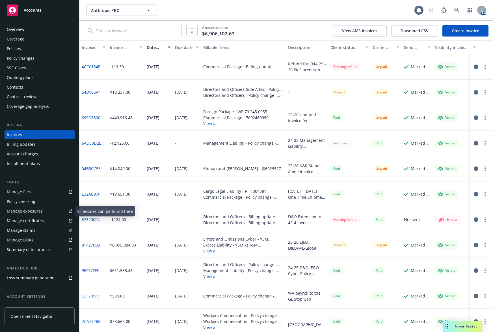
click at [36, 221] on div "Manage certificates" at bounding box center [25, 220] width 37 height 9
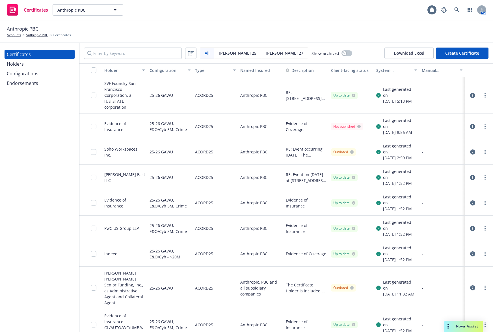
click at [27, 66] on div "Holders" at bounding box center [40, 63] width 66 height 9
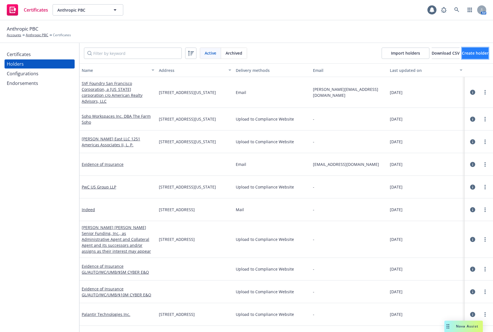
click at [462, 55] on span "Create holder" at bounding box center [475, 52] width 27 height 5
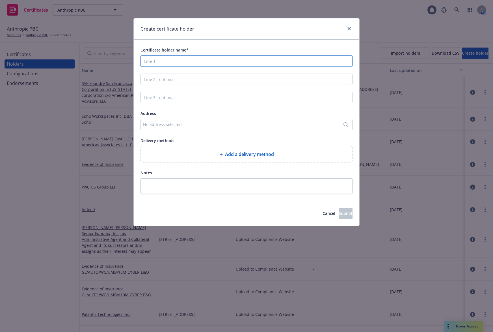
click at [160, 63] on input "Certificate holder name*" at bounding box center [246, 60] width 212 height 11
paste input "• 1623 Farnam, LLC, a Missouri limited liability company"
drag, startPoint x: 149, startPoint y: 59, endPoint x: 113, endPoint y: 63, distance: 35.8
click at [113, 63] on div "Create certificate holder Certificate holder name* • 1623 Farnam, LLC, a Missou…" at bounding box center [246, 166] width 493 height 332
drag, startPoint x: 180, startPoint y: 61, endPoint x: 273, endPoint y: 58, distance: 93.0
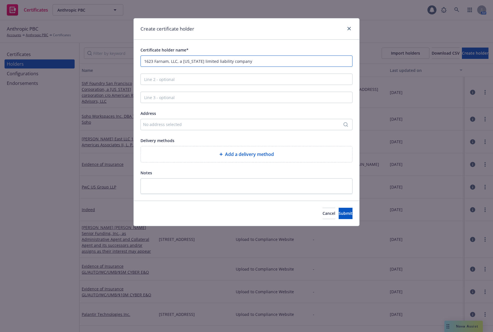
click at [273, 58] on input "1623 Farnam, LLC, a Missouri limited liability company" at bounding box center [246, 60] width 212 height 11
type input "1623 Farnam, LLC,"
click at [177, 78] on input "Line 2 - optional" at bounding box center [246, 78] width 212 height 11
paste input "a Missouri limited liability company"
type input "a Missouri limited liability company"
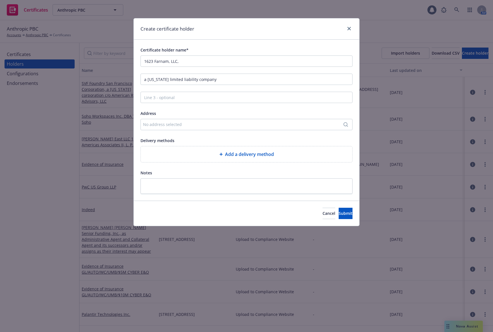
click at [184, 125] on div "No address selected" at bounding box center [243, 124] width 201 height 6
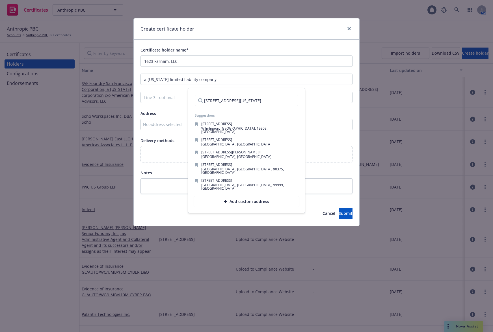
scroll to position [0, 3]
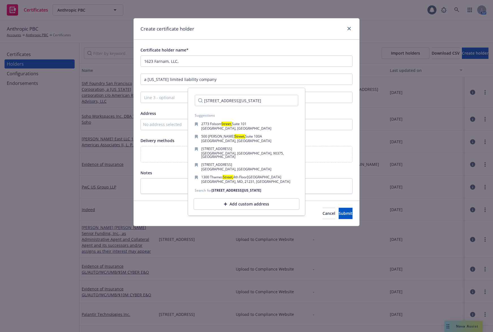
type input "1623 Farnam Street, Omaha, Nebraska 68102"
click at [243, 198] on div "Add custom address" at bounding box center [247, 203] width 106 height 11
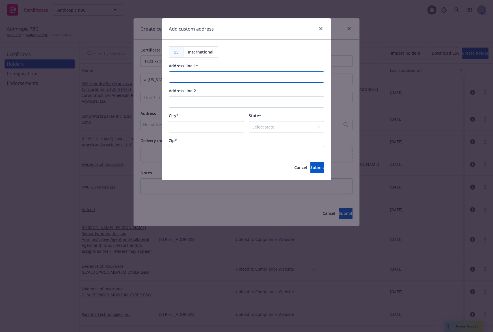
click at [182, 75] on input "Address line 1*" at bounding box center [246, 76] width 155 height 11
paste input "1623 Farnam Street, Omaha, Nebraska 68102"
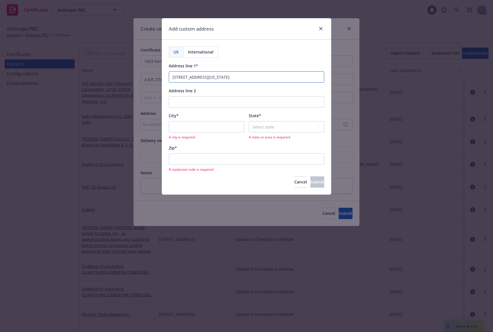
drag, startPoint x: 210, startPoint y: 75, endPoint x: 276, endPoint y: 78, distance: 66.8
click at [276, 78] on input "1623 Farnam Street, Omaha, Nebraska 68102" at bounding box center [246, 76] width 155 height 11
type input "1623 Farnam Street,"
click at [186, 123] on input "City*" at bounding box center [206, 126] width 75 height 11
paste input "Omaha, Nebraska 68102"
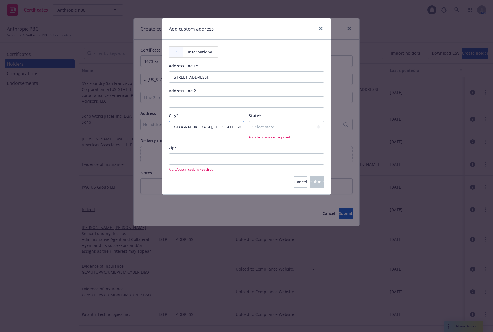
click at [195, 126] on input "Omaha, Nebraska 68102" at bounding box center [206, 126] width 75 height 11
type input "Omaha, 68102"
click at [275, 124] on select "Select state Alabama Alaska American Samoa Arizona Arkansas Baker Island Califo…" at bounding box center [286, 126] width 75 height 11
select select "NE"
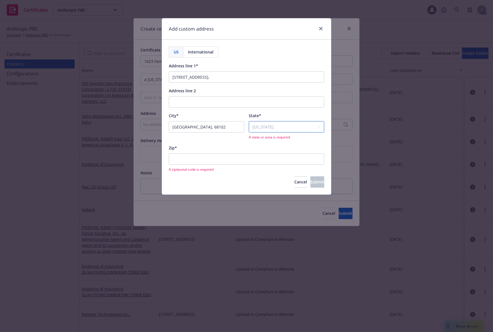
click at [249, 121] on select "Select state Alabama Alaska American Samoa Arizona Arkansas Baker Island Califo…" at bounding box center [286, 126] width 75 height 11
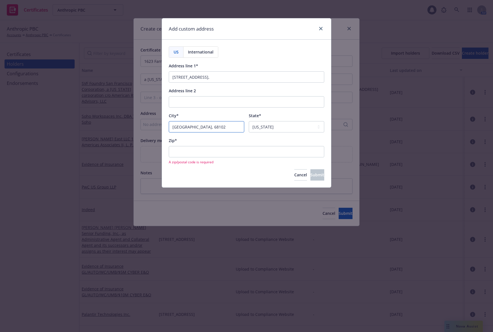
click at [196, 126] on input "Omaha, 68102" at bounding box center [206, 126] width 75 height 11
type input "Omaha,"
click at [197, 149] on input "Zip*" at bounding box center [246, 151] width 155 height 11
paste input "68102"
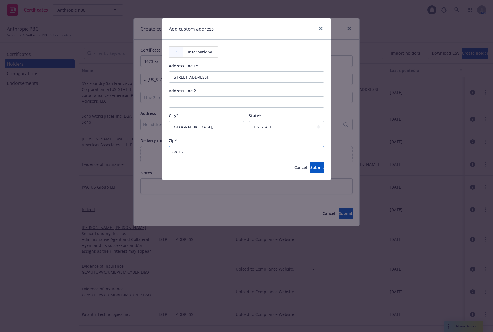
type input "68102"
click at [194, 128] on input "Omaha," at bounding box center [206, 126] width 75 height 11
type input "Omaha"
click at [220, 71] on input "1623 Farnam Street," at bounding box center [246, 76] width 155 height 11
type input "1623 Farnam Street"
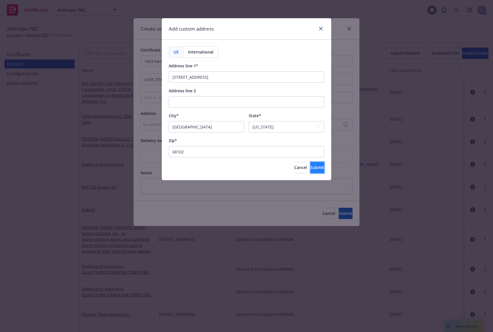
click at [319, 169] on button "Submit" at bounding box center [317, 167] width 14 height 11
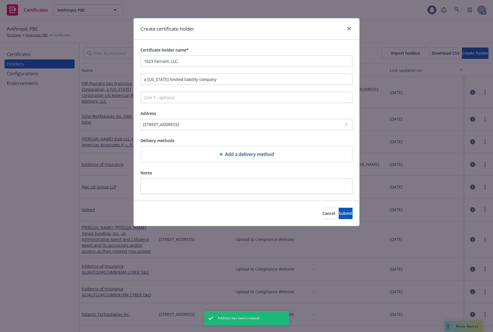
click at [310, 126] on div "1623 Farnam Street,, Omaha, , NE, 68102, USA" at bounding box center [243, 124] width 201 height 6
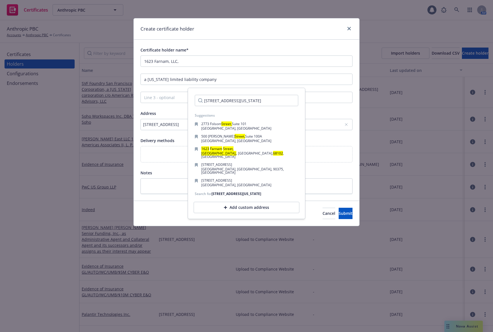
click at [254, 202] on div "Add custom address" at bounding box center [247, 207] width 106 height 11
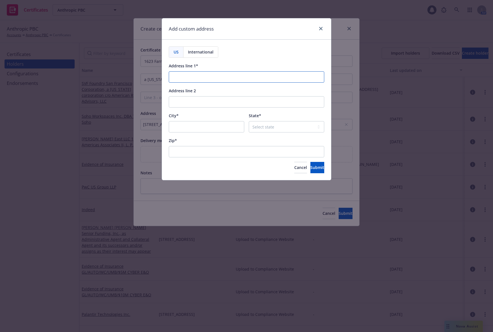
click at [255, 78] on input "Address line 1*" at bounding box center [246, 76] width 155 height 11
paste input "1623 Farnam Street"
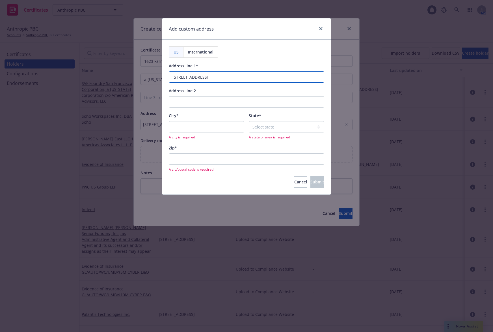
type input "1623 Farnam Street"
click at [223, 127] on input "City*" at bounding box center [206, 126] width 75 height 11
paste input "Omaha"
type input "Omaha"
click at [266, 126] on select "Select state Alabama Alaska American Samoa Arizona Arkansas Baker Island Califo…" at bounding box center [286, 126] width 75 height 11
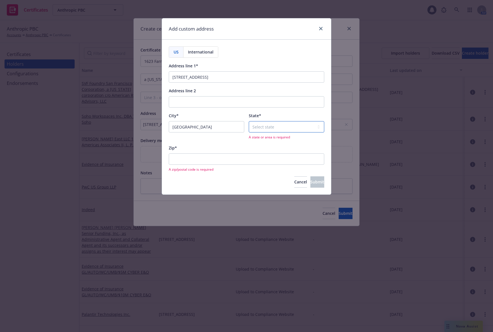
select select "NE"
click at [249, 121] on select "Select state Alabama Alaska American Samoa Arizona Arkansas Baker Island Califo…" at bounding box center [286, 126] width 75 height 11
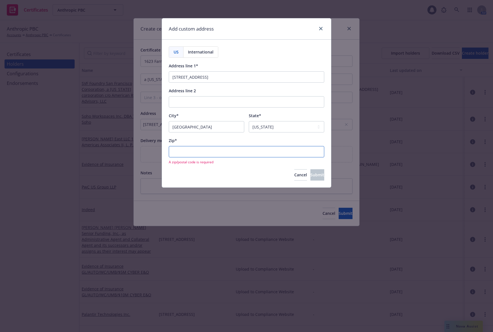
click at [213, 153] on input "Zip*" at bounding box center [246, 151] width 155 height 11
paste input "68102"
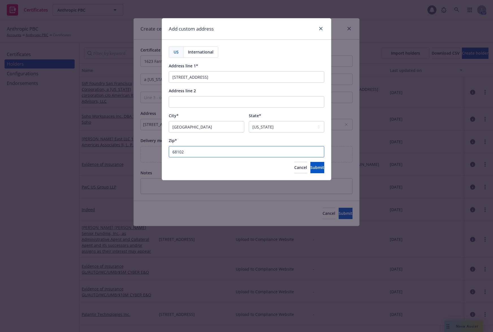
type input "68102"
click at [227, 141] on div "Zip*" at bounding box center [246, 140] width 155 height 7
click at [310, 164] on button "Submit" at bounding box center [317, 167] width 14 height 11
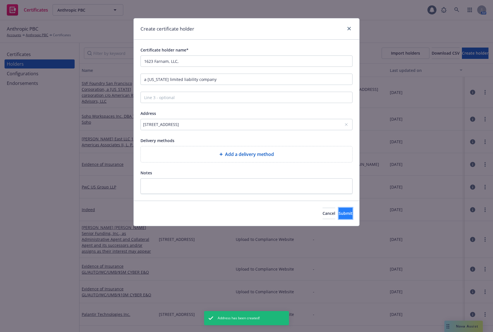
click at [339, 218] on button "Submit" at bounding box center [346, 212] width 14 height 11
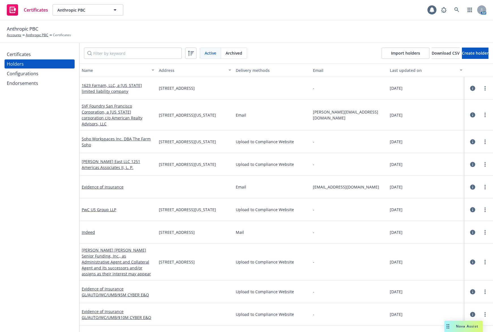
click at [469, 111] on button "button" at bounding box center [472, 114] width 7 height 7
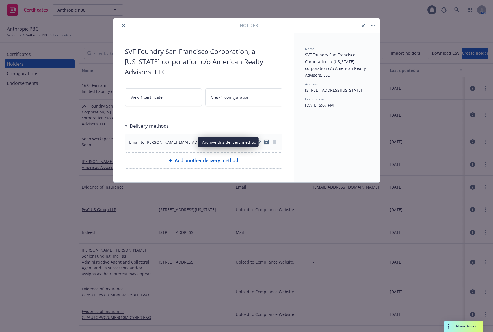
click at [265, 142] on icon "archive" at bounding box center [266, 142] width 5 height 4
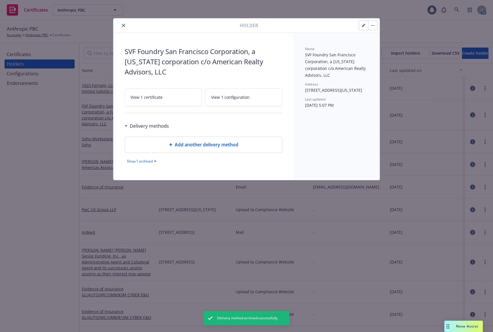
click at [125, 25] on icon "close" at bounding box center [123, 25] width 3 height 3
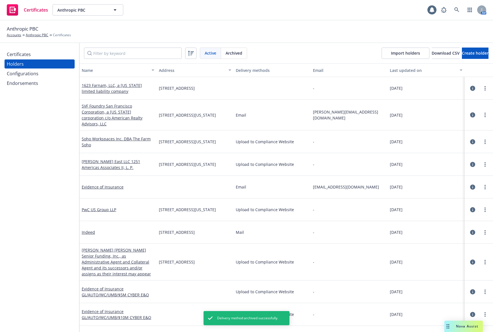
click at [23, 55] on div "Certificates" at bounding box center [19, 54] width 24 height 9
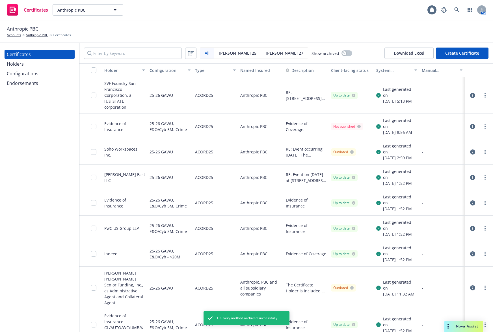
click at [447, 55] on button "Create Certificate" at bounding box center [462, 52] width 53 height 11
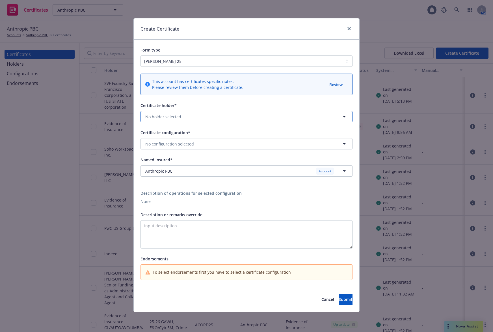
click at [191, 118] on button "No holder selected" at bounding box center [246, 116] width 212 height 11
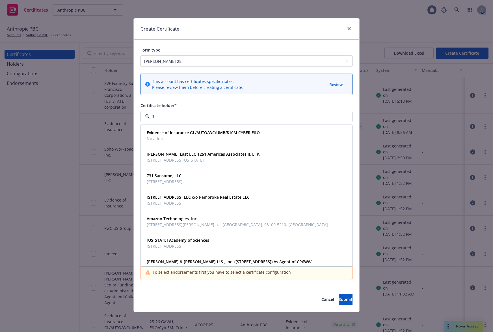
type input "16"
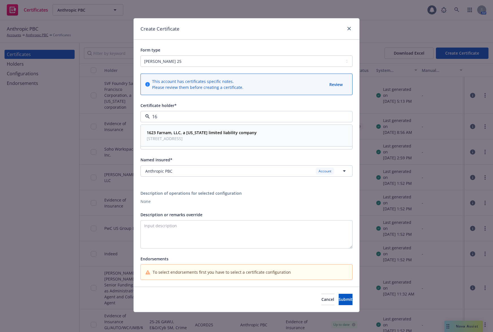
click at [203, 131] on strong "1623 Farnam, LLC, a Missouri limited liability company" at bounding box center [202, 132] width 110 height 5
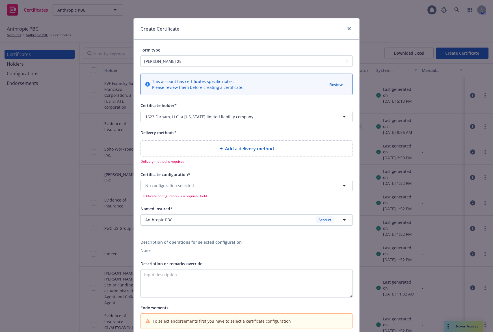
click at [204, 152] on div "Add a delivery method" at bounding box center [246, 148] width 211 height 16
select select "EMAIL"
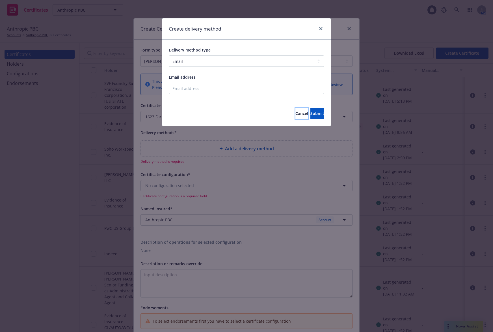
click at [295, 116] on button "Cancel" at bounding box center [301, 113] width 13 height 11
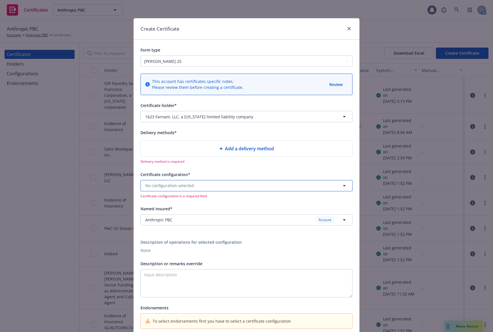
click at [191, 180] on button "No configuration selected" at bounding box center [246, 185] width 212 height 11
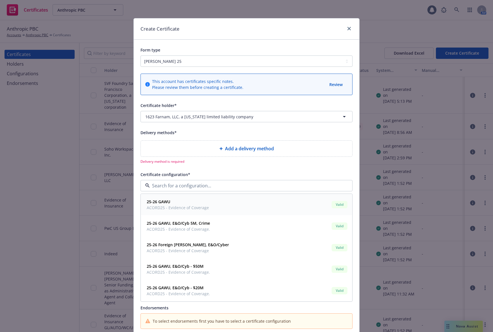
click at [197, 198] on span "25-26 GAWU" at bounding box center [178, 201] width 62 height 6
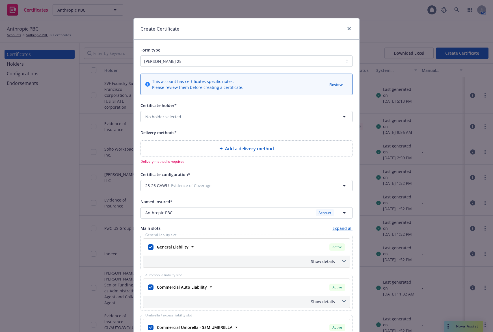
scroll to position [59, 0]
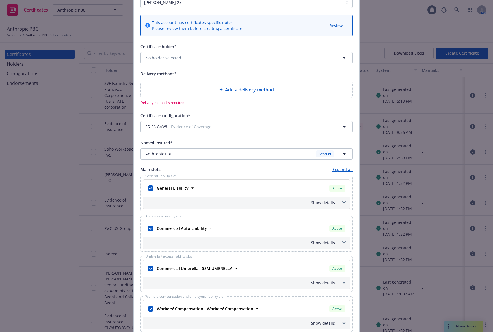
click at [332, 200] on div "Show details" at bounding box center [239, 202] width 191 height 6
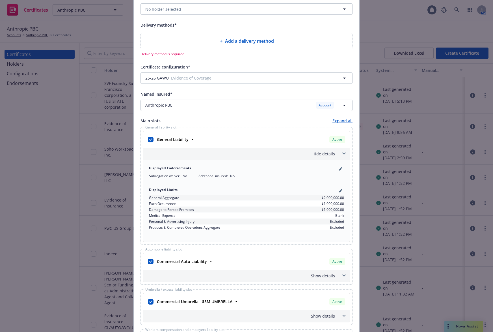
scroll to position [118, 0]
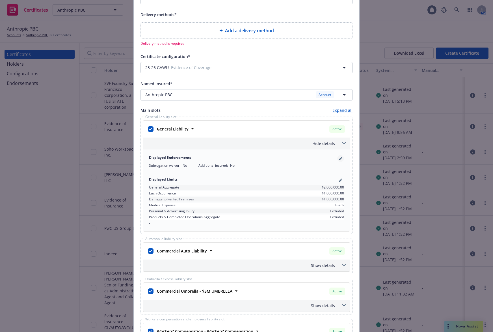
click at [337, 157] on link "pencil" at bounding box center [340, 158] width 7 height 7
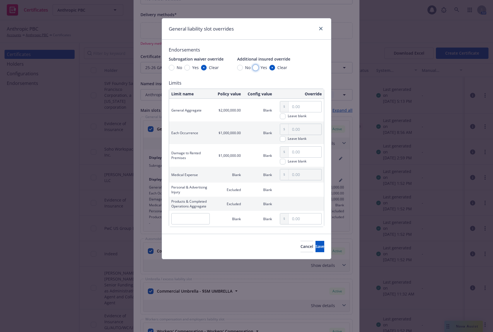
click at [255, 67] on input "Yes" at bounding box center [256, 68] width 6 height 6
radio input "true"
click at [315, 242] on button "Save" at bounding box center [319, 246] width 9 height 11
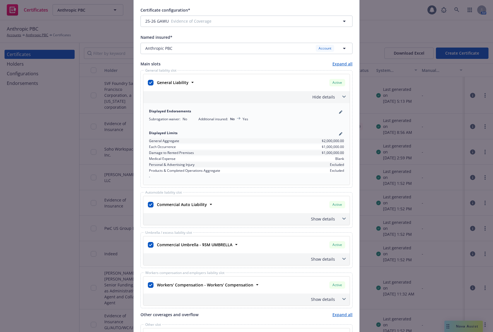
scroll to position [177, 0]
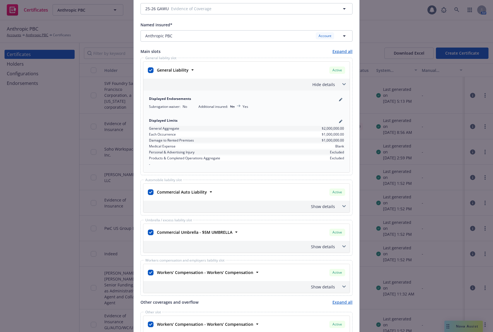
click at [312, 207] on div "Show details" at bounding box center [239, 206] width 191 height 6
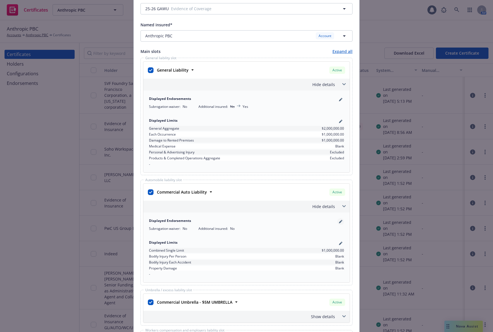
click at [339, 220] on icon "pencil" at bounding box center [340, 221] width 3 height 3
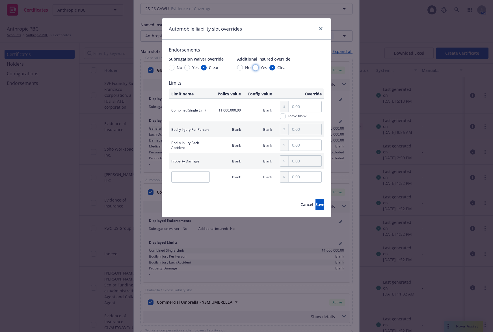
click at [255, 69] on input "Yes" at bounding box center [256, 68] width 6 height 6
radio input "true"
click at [316, 207] on button "Save" at bounding box center [319, 204] width 9 height 11
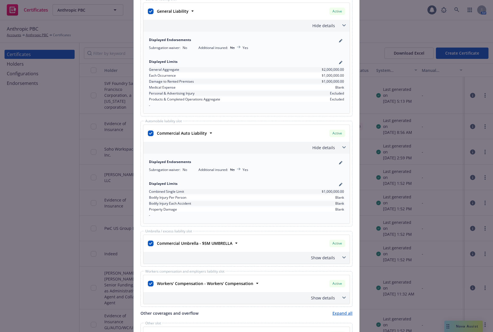
scroll to position [295, 0]
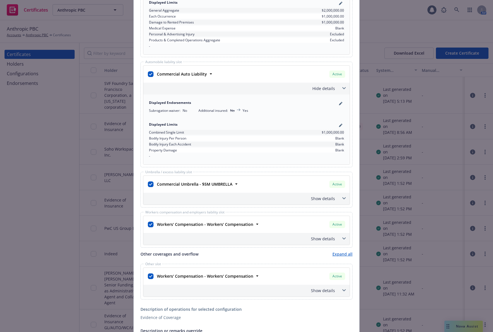
click at [341, 201] on span at bounding box center [343, 198] width 9 height 9
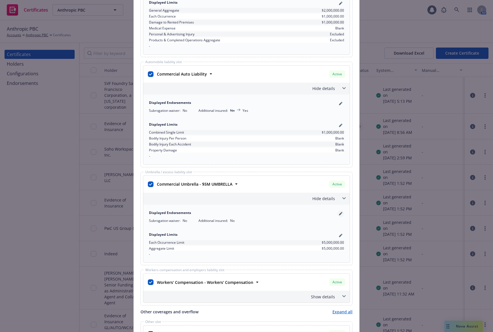
click at [339, 213] on icon "pencil" at bounding box center [340, 213] width 3 height 3
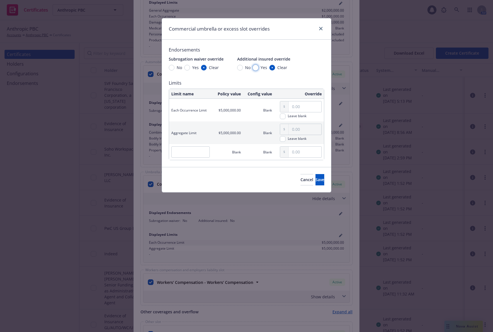
click at [255, 69] on input "Yes" at bounding box center [256, 68] width 6 height 6
radio input "true"
click at [318, 178] on button "Save" at bounding box center [319, 179] width 9 height 11
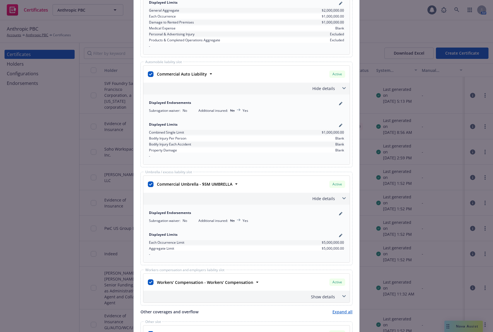
click at [310, 298] on div "Show details" at bounding box center [239, 296] width 191 height 6
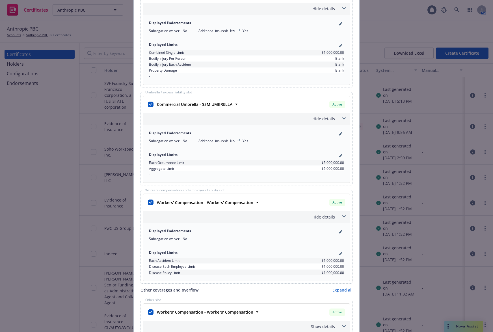
scroll to position [412, 0]
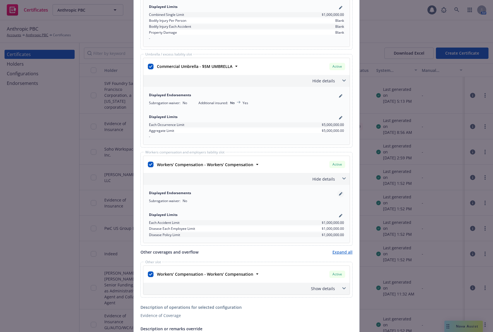
click at [337, 194] on link "pencil" at bounding box center [340, 193] width 7 height 7
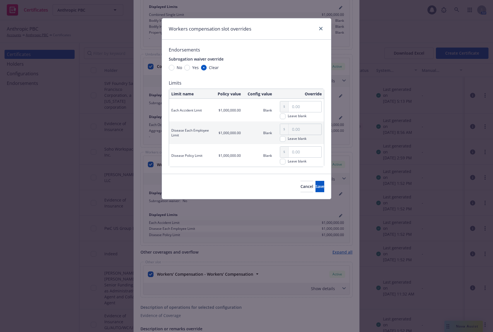
click at [187, 70] on div "Endorsements Subrogation waiver override No Yes Clear Limits Limit name Policy …" at bounding box center [246, 106] width 155 height 120
click at [187, 67] on input "Yes" at bounding box center [187, 68] width 6 height 6
radio input "true"
click at [315, 187] on span "Save" at bounding box center [319, 185] width 9 height 5
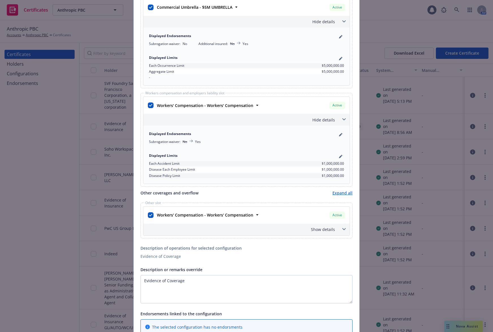
scroll to position [530, 0]
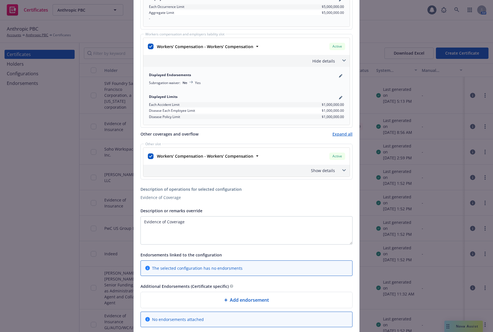
click at [336, 169] on div "Show details" at bounding box center [246, 171] width 206 height 12
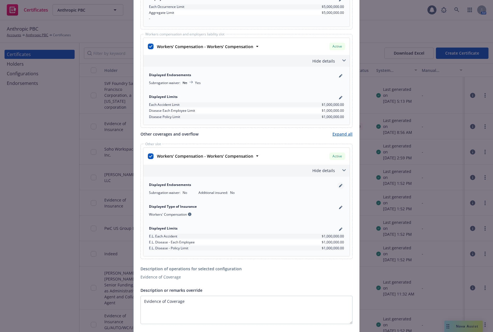
click at [339, 186] on icon "pencil" at bounding box center [340, 185] width 3 height 3
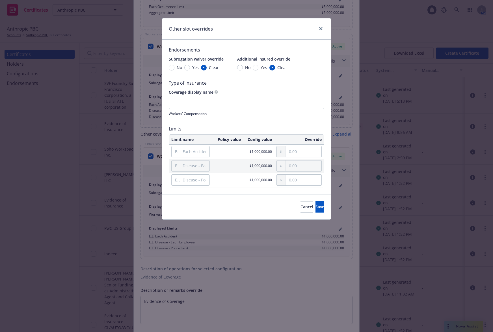
click at [253, 64] on div "Additional insured override No Yes Clear" at bounding box center [263, 62] width 53 height 15
drag, startPoint x: 254, startPoint y: 66, endPoint x: 189, endPoint y: 66, distance: 65.3
click at [189, 66] on div "Subrogation waiver override No Yes Clear Additional insured override No Yes Cle…" at bounding box center [246, 62] width 155 height 15
click at [189, 66] on input "Yes" at bounding box center [187, 68] width 6 height 6
radio input "true"
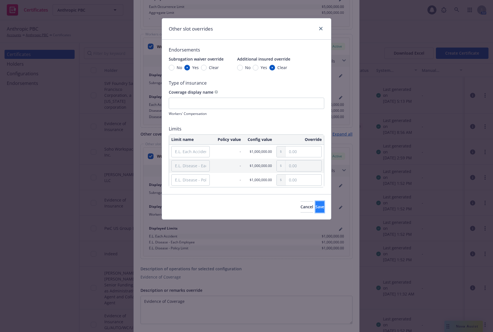
click at [315, 208] on span "Save" at bounding box center [319, 206] width 9 height 5
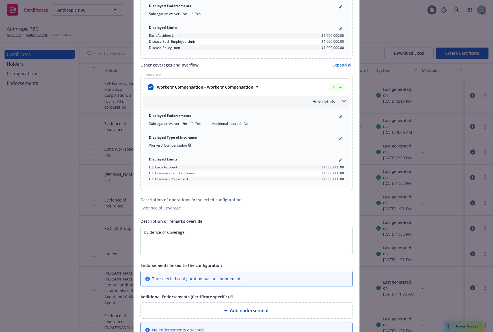
scroll to position [648, 0]
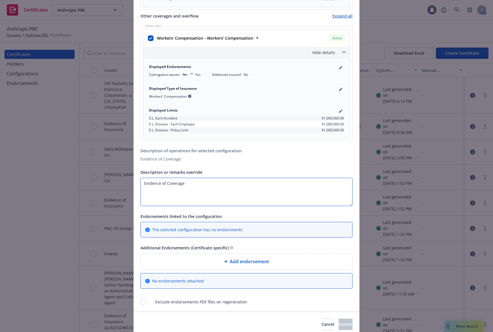
drag, startPoint x: 196, startPoint y: 186, endPoint x: 137, endPoint y: 181, distance: 59.3
paste textarea "• 1623 Farnam, LLC, a Missouri limited liability company"
click at [148, 183] on textarea "• 1623 Farnam, LLC, a Missouri limited liability company" at bounding box center [246, 192] width 212 height 28
click at [146, 183] on textarea "• 1623 Farnam, LLC, a Missouri limited liability company" at bounding box center [246, 192] width 212 height 28
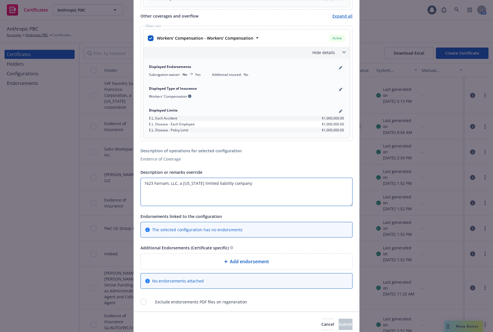
click at [264, 182] on textarea "1623 Farnam, LLC, a Missouri limited liability company" at bounding box center [246, 192] width 212 height 28
paste textarea "is included as additional insured as respects General Liability but only to the…"
click at [241, 183] on textarea "1623 Farnam, LLC, a Missouri limited liability companyis included as additional…" at bounding box center [246, 192] width 212 height 28
type textarea "1623 Farnam, LLC, a Missouri limited liability company is included as additiona…"
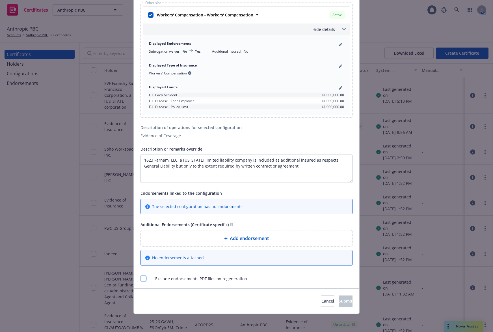
click at [140, 278] on input "checkbox" at bounding box center [143, 278] width 6 height 6
click at [141, 279] on input "checkbox" at bounding box center [143, 278] width 6 height 6
checkbox input "false"
click at [230, 239] on span "Add endorsement" at bounding box center [249, 238] width 39 height 7
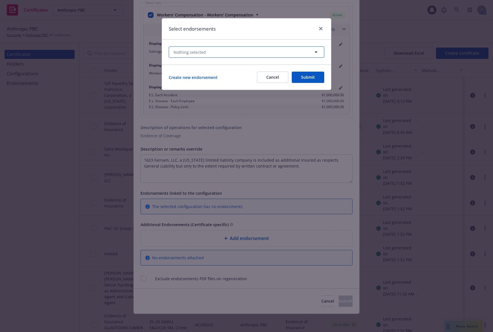
click at [248, 53] on button "Nothing selected" at bounding box center [246, 51] width 155 height 11
click at [271, 51] on button "Nothing selected" at bounding box center [246, 51] width 155 height 11
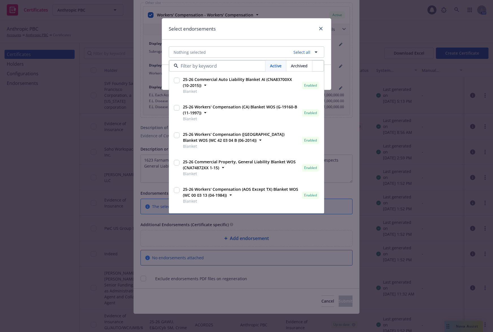
click at [178, 80] on input "checkbox" at bounding box center [177, 80] width 6 height 6
checkbox input "true"
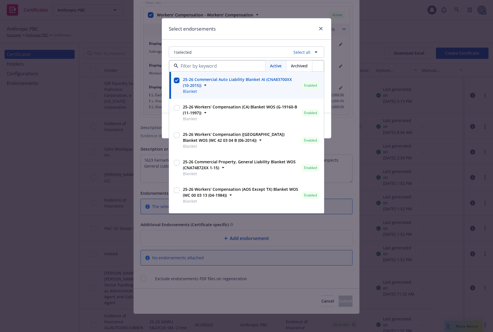
click at [177, 163] on input "checkbox" at bounding box center [177, 163] width 6 height 6
checkbox input "true"
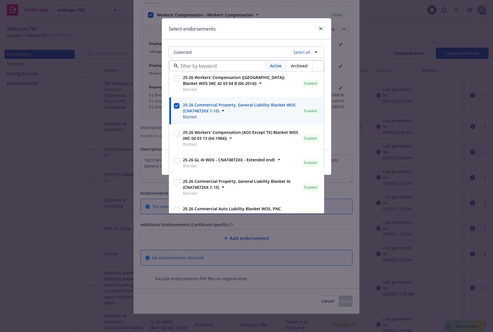
scroll to position [59, 0]
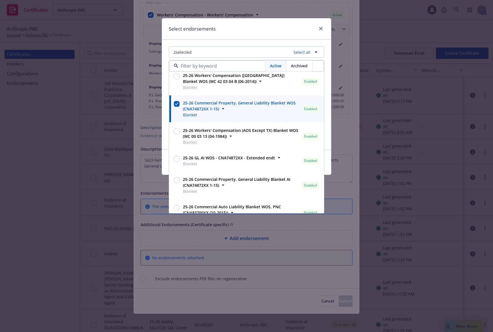
click at [177, 157] on input "checkbox" at bounding box center [177, 159] width 6 height 6
checkbox input "true"
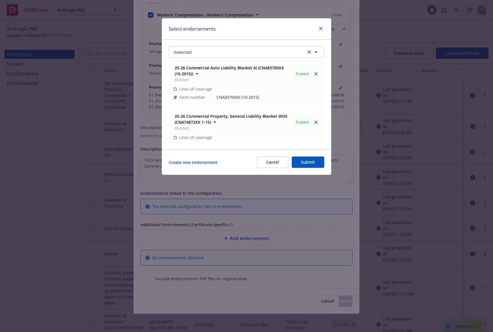
scroll to position [54, 0]
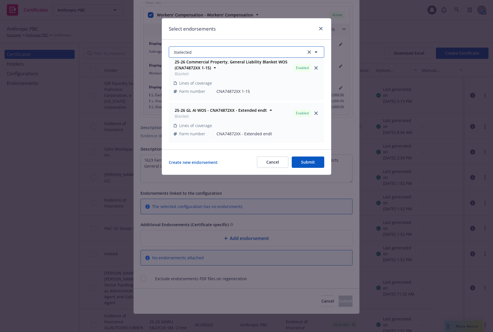
click at [316, 53] on icon "button" at bounding box center [316, 52] width 7 height 7
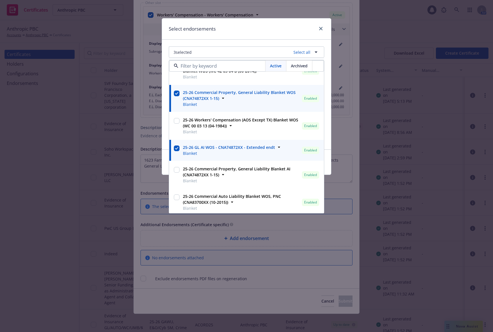
scroll to position [72, 0]
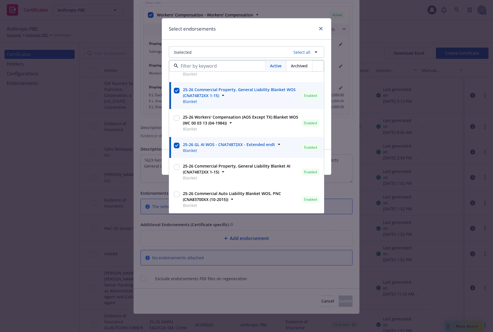
click at [276, 144] on icon at bounding box center [279, 144] width 6 height 6
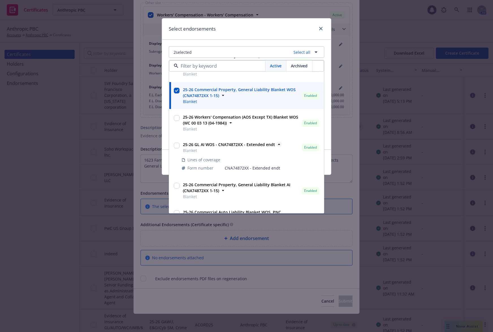
click at [230, 144] on strong "25-26 GL AI WOS - CNA74872XX - Extended endt" at bounding box center [229, 144] width 92 height 5
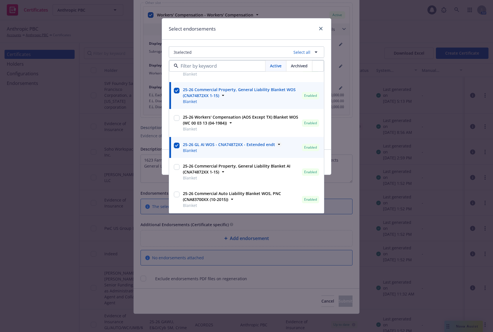
click at [230, 144] on strong "25-26 GL AI WOS - CNA74872XX - Extended endt" at bounding box center [229, 144] width 92 height 5
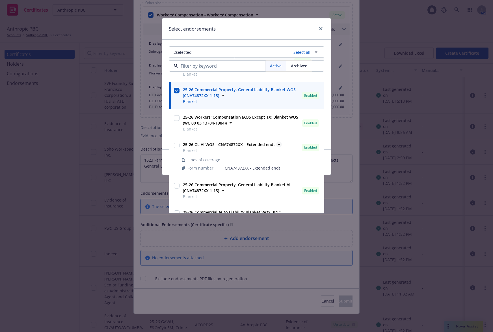
click at [230, 144] on strong "25-26 GL AI WOS - CNA74872XX - Extended endt" at bounding box center [229, 144] width 92 height 5
checkbox input "true"
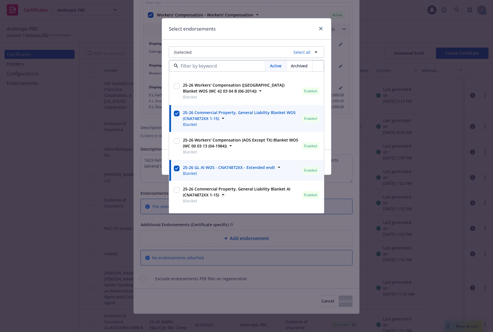
scroll to position [59, 0]
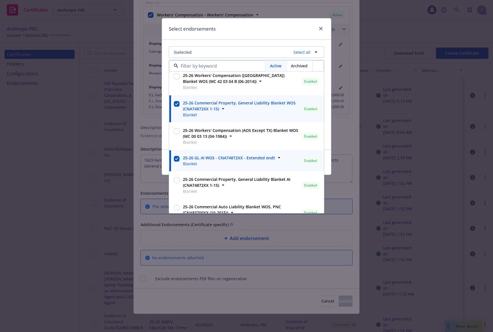
click at [176, 102] on input "checkbox" at bounding box center [177, 104] width 6 height 6
checkbox input "false"
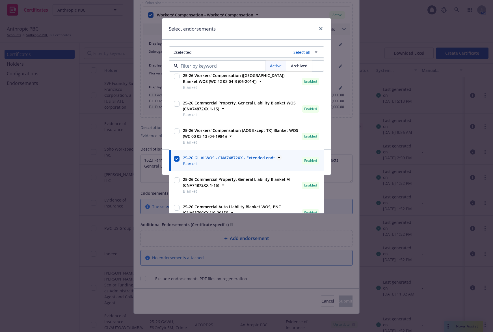
scroll to position [72, 0]
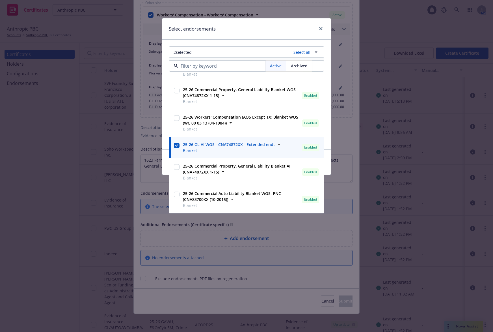
click at [230, 30] on div "Select endorsements" at bounding box center [246, 28] width 169 height 21
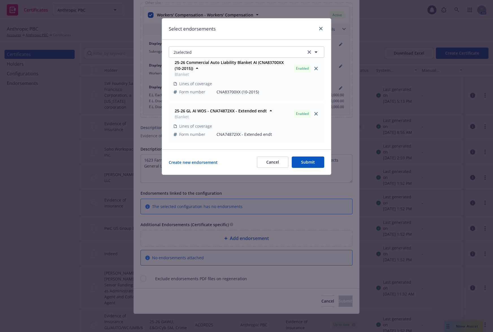
scroll to position [6, 0]
click at [287, 51] on button "2 selected" at bounding box center [246, 51] width 155 height 11
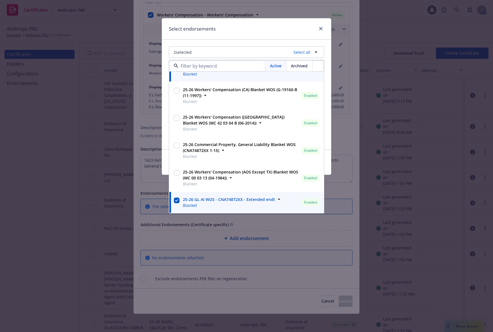
scroll to position [19, 0]
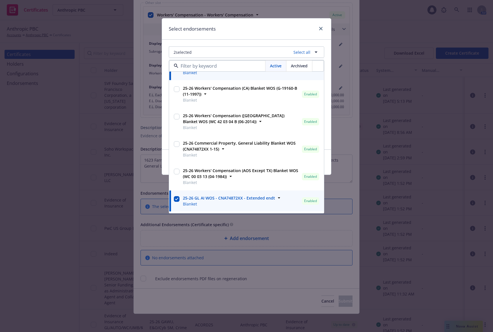
click at [176, 170] on input "checkbox" at bounding box center [177, 171] width 6 height 6
checkbox input "true"
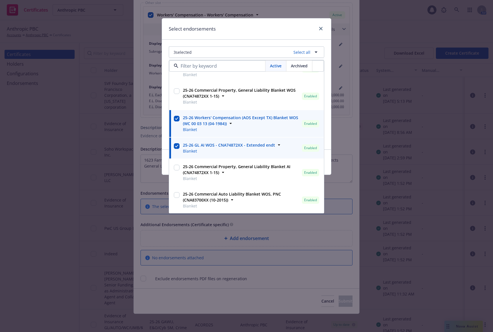
scroll to position [72, 0]
click at [271, 34] on div "Select endorsements" at bounding box center [246, 28] width 169 height 21
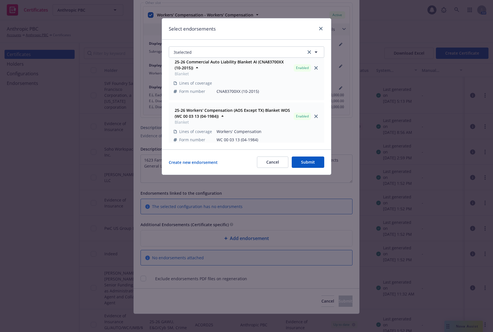
scroll to position [54, 0]
click at [304, 160] on button "Submit" at bounding box center [308, 161] width 33 height 11
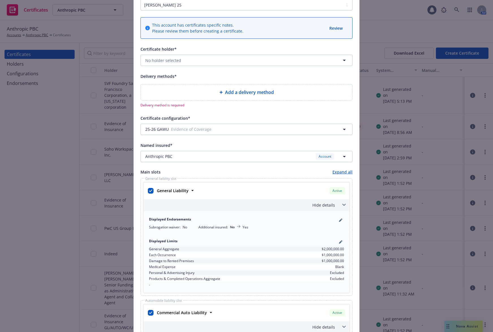
scroll to position [18, 0]
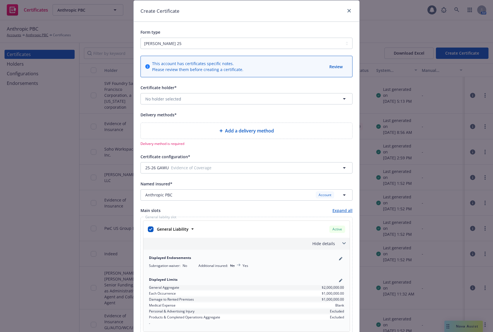
click at [206, 131] on div "Add a delivery method" at bounding box center [246, 130] width 202 height 7
select select "EMAIL"
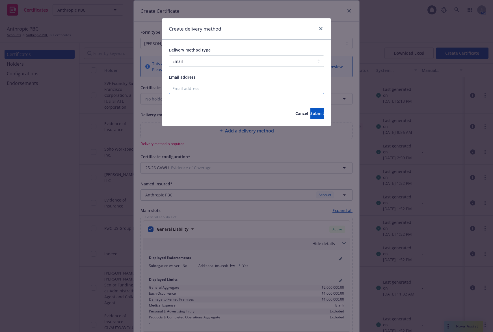
click at [202, 88] on input "Email address" at bounding box center [246, 88] width 155 height 11
type input "yessica.shin@newfront.com"
click at [315, 115] on span "Submit" at bounding box center [317, 113] width 14 height 5
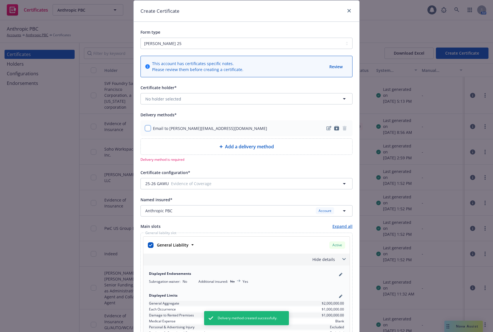
click at [146, 129] on input "checkbox" at bounding box center [148, 128] width 6 height 6
checkbox input "true"
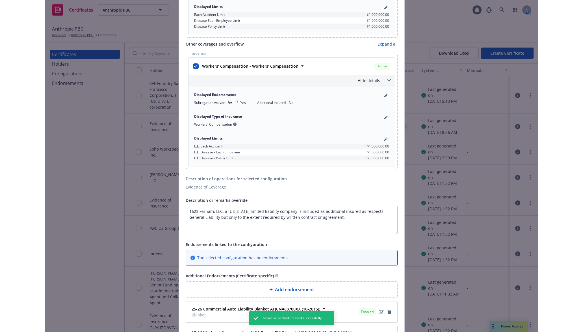
scroll to position [733, 0]
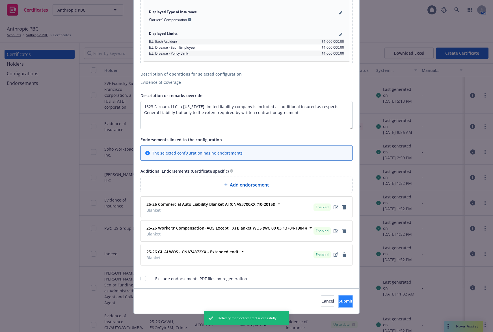
click at [345, 303] on button "Submit" at bounding box center [346, 300] width 14 height 11
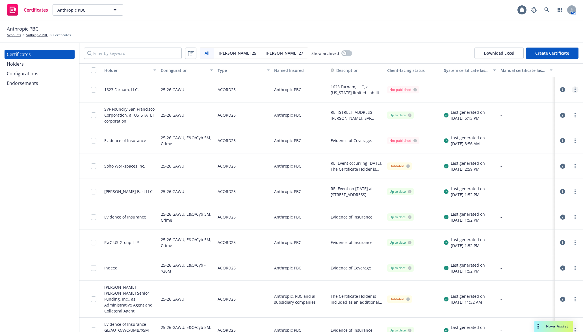
click at [493, 90] on link "more" at bounding box center [575, 89] width 7 height 7
click at [493, 123] on link "Regenerate" at bounding box center [528, 123] width 90 height 11
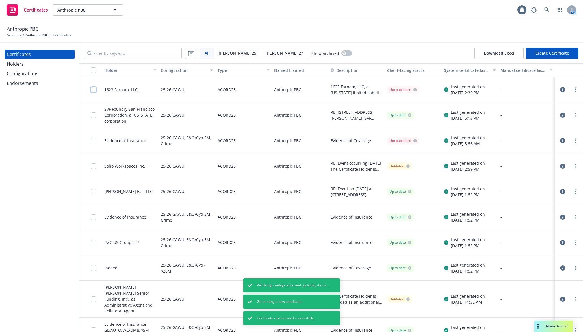
click at [93, 89] on input "checkbox" at bounding box center [94, 90] width 6 height 6
click at [238, 321] on div "Download certificate" at bounding box center [259, 318] width 43 height 11
click at [236, 307] on link "Download uneditable file" at bounding box center [230, 304] width 66 height 11
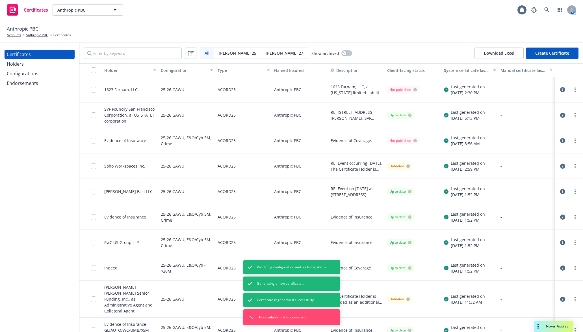
click at [493, 89] on icon "button" at bounding box center [562, 89] width 5 height 5
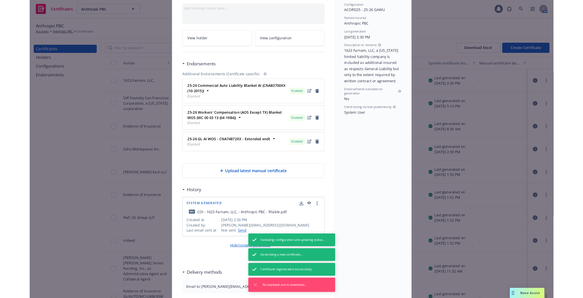
scroll to position [85, 0]
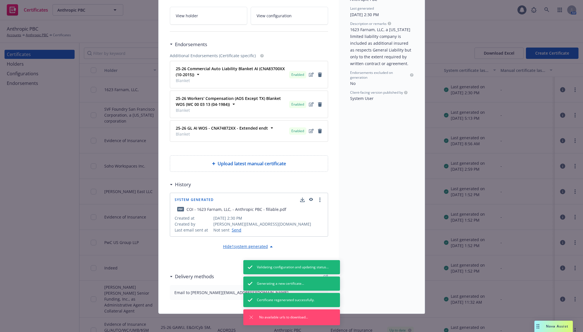
click at [309, 198] on icon "button" at bounding box center [311, 199] width 4 height 3
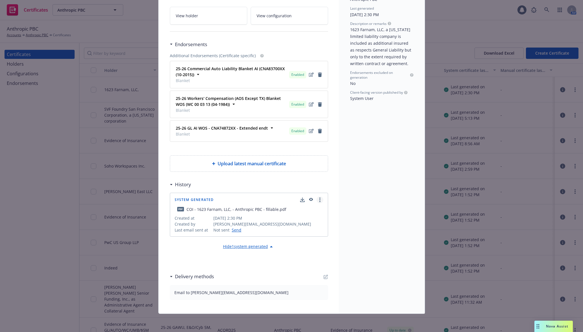
click at [317, 200] on link "more" at bounding box center [320, 199] width 7 height 7
click at [297, 198] on div "System Generated Show in client navigator" at bounding box center [249, 199] width 149 height 7
click at [300, 199] on icon "button" at bounding box center [302, 199] width 5 height 5
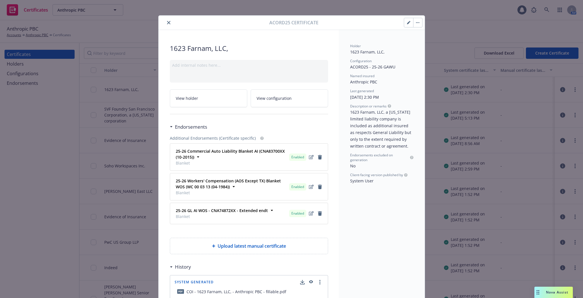
scroll to position [0, 0]
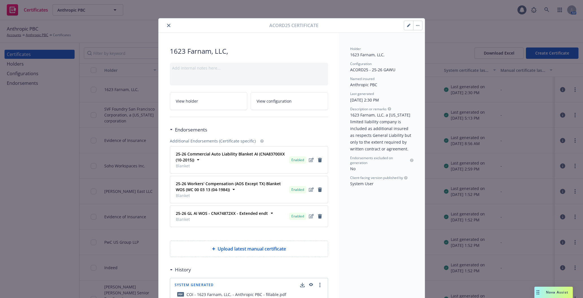
click at [168, 26] on button "close" at bounding box center [168, 25] width 7 height 7
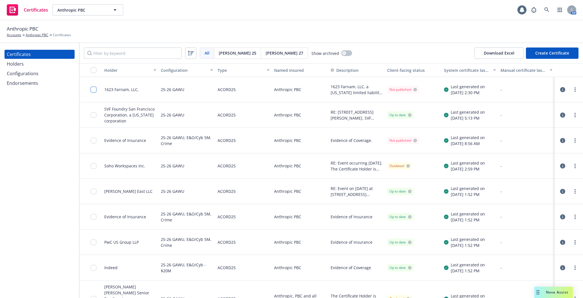
click at [94, 92] on input "checkbox" at bounding box center [94, 90] width 6 height 6
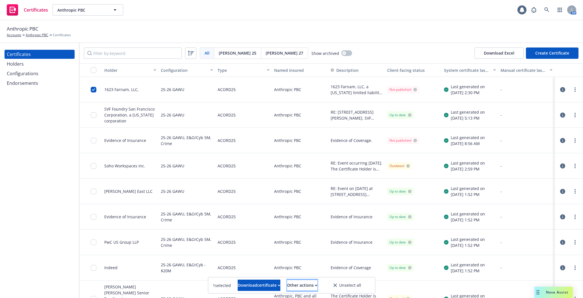
click at [315, 287] on div "Other actions" at bounding box center [302, 285] width 30 height 11
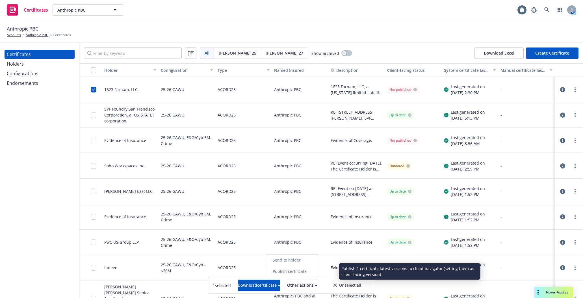
click at [315, 269] on link "Publish certificate" at bounding box center [292, 271] width 52 height 11
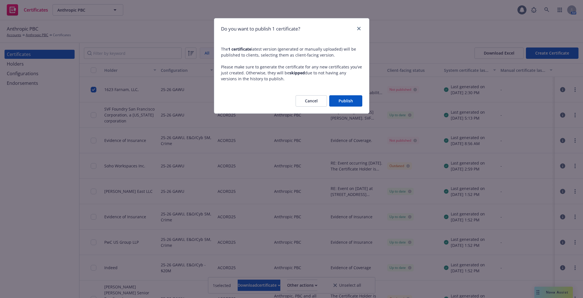
click at [335, 99] on button "Publish" at bounding box center [345, 100] width 33 height 11
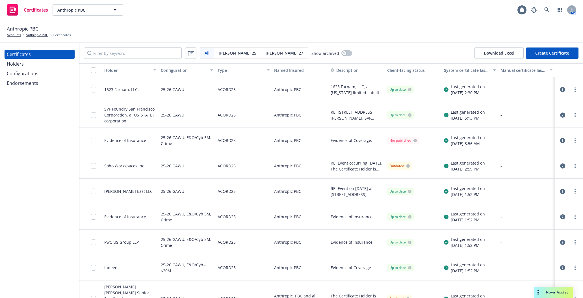
click at [560, 88] on icon "button" at bounding box center [562, 89] width 5 height 5
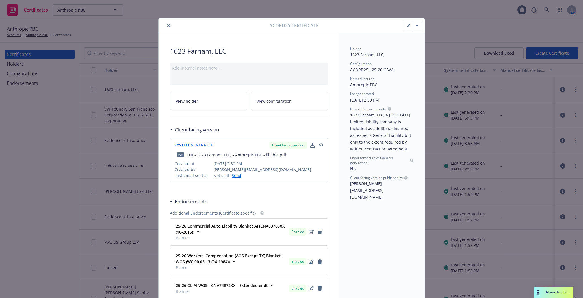
click at [320, 144] on icon "button" at bounding box center [321, 144] width 4 height 3
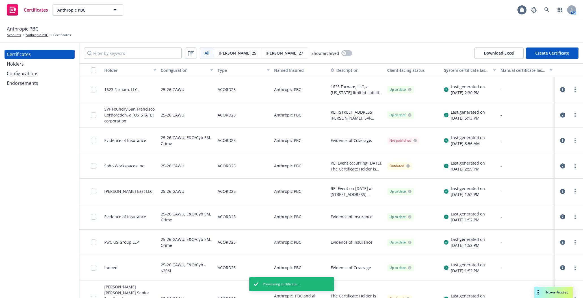
click at [90, 87] on div at bounding box center [90, 89] width 23 height 25
click at [92, 88] on input "checkbox" at bounding box center [94, 90] width 6 height 6
click at [238, 284] on div "Download certificate" at bounding box center [259, 285] width 43 height 11
click at [239, 272] on link "Download uneditable file" at bounding box center [230, 271] width 66 height 11
drag, startPoint x: 34, startPoint y: 128, endPoint x: 34, endPoint y: 121, distance: 7.1
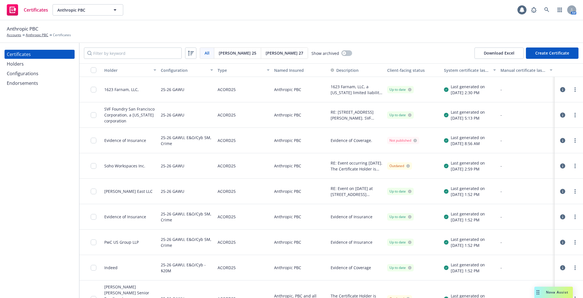
click at [34, 128] on div "Certificates Holders Configurations Endorsements" at bounding box center [39, 170] width 79 height 255
click at [36, 34] on link "Anthropic PBC" at bounding box center [37, 35] width 23 height 5
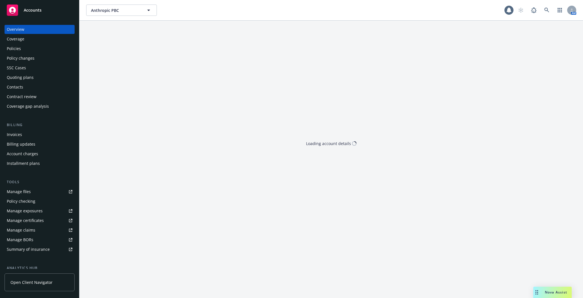
click at [32, 192] on link "Manage files" at bounding box center [40, 191] width 70 height 9
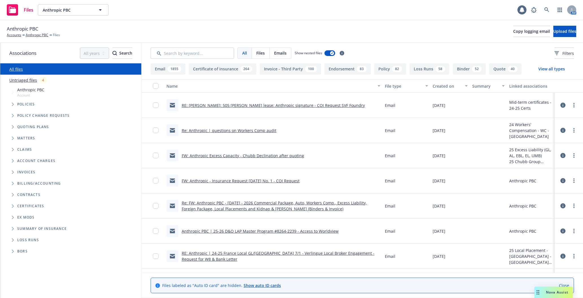
click at [10, 205] on span "Folder Tree Example" at bounding box center [12, 206] width 9 height 9
click at [28, 218] on span "Mid-term certificates" at bounding box center [46, 216] width 48 height 3
click at [17, 213] on span "Folder Tree Example" at bounding box center [17, 216] width 9 height 9
click at [39, 236] on link "24-25 Certs" at bounding box center [32, 238] width 21 height 6
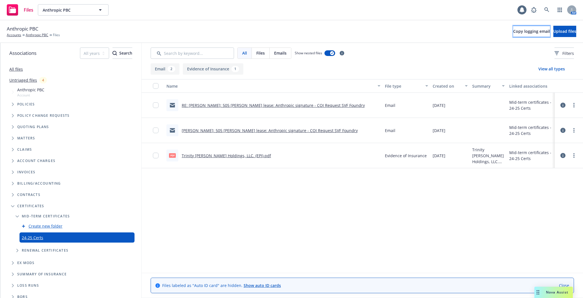
click at [514, 32] on span "Copy logging email" at bounding box center [531, 31] width 37 height 5
click at [12, 104] on icon "Tree Example" at bounding box center [13, 104] width 2 height 3
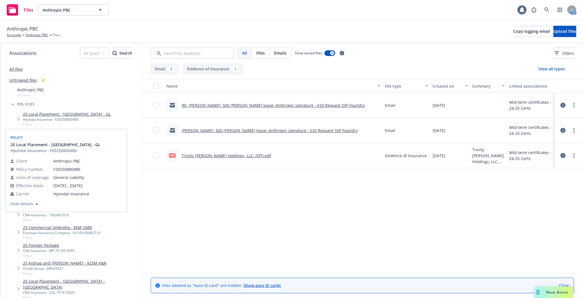
scroll to position [59, 0]
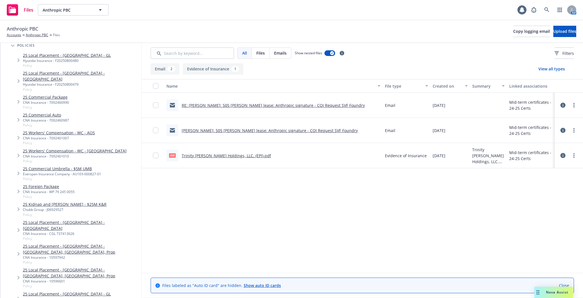
click at [272, 218] on div "Name File type Created on Summary Linked associations RE: RUSH FW: 505 Howard l…" at bounding box center [363, 176] width 442 height 194
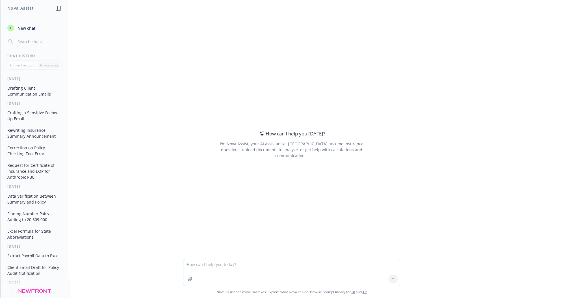
click at [34, 90] on button "Drafting Client Communication Emails" at bounding box center [34, 90] width 59 height 15
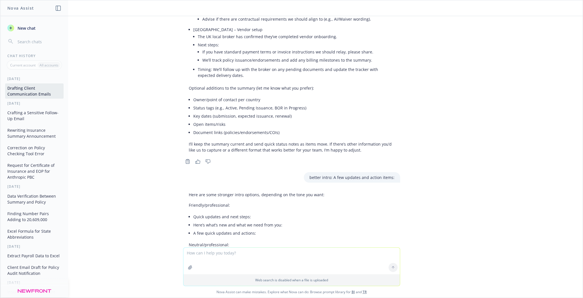
scroll to position [8111, 0]
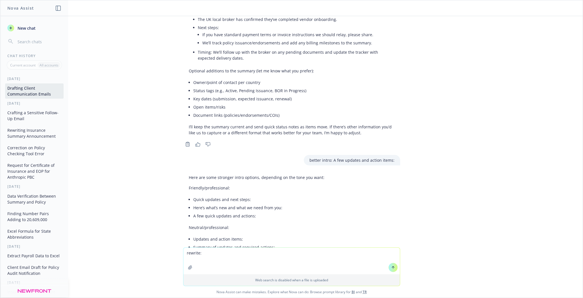
type textarea "rewrite: • [GEOGRAPHIC_DATA] – The [DEMOGRAPHIC_DATA] local broker confirmed th…"
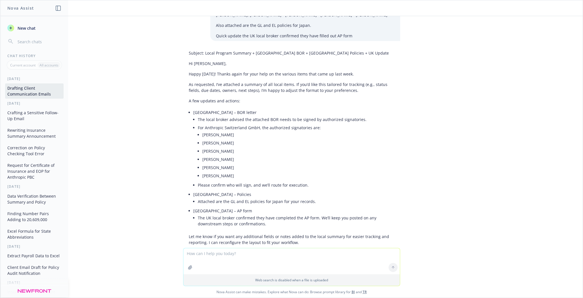
scroll to position [8175, 0]
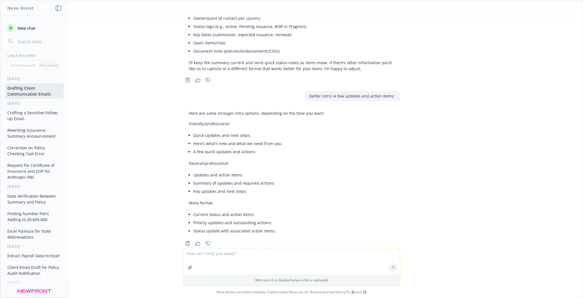
drag, startPoint x: 197, startPoint y: 211, endPoint x: 266, endPoint y: 218, distance: 69.6
copy li "The local broker has completed vendor onboarding. Please release payment if not…"
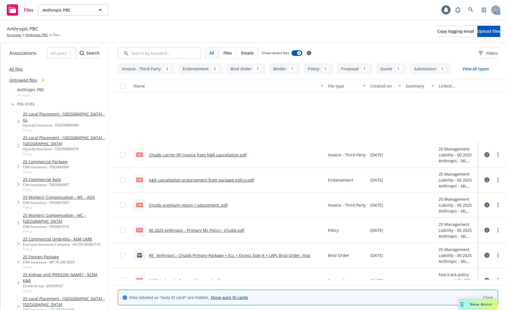
scroll to position [84, 0]
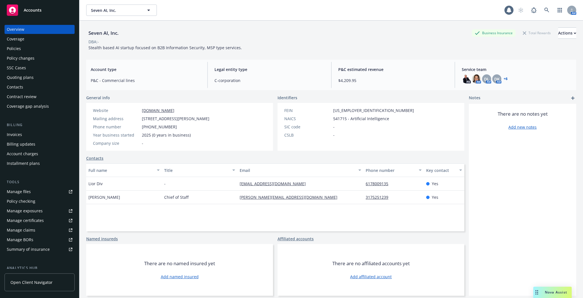
click at [24, 51] on div "Policies" at bounding box center [40, 48] width 66 height 9
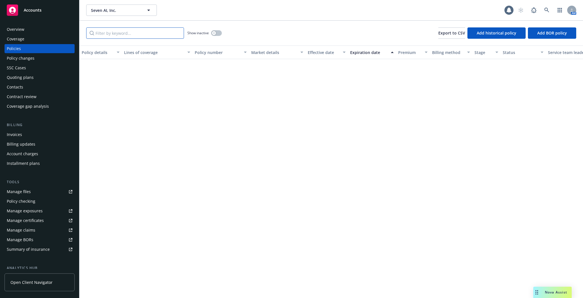
click at [102, 32] on input "Filter by keyword..." at bounding box center [135, 32] width 98 height 11
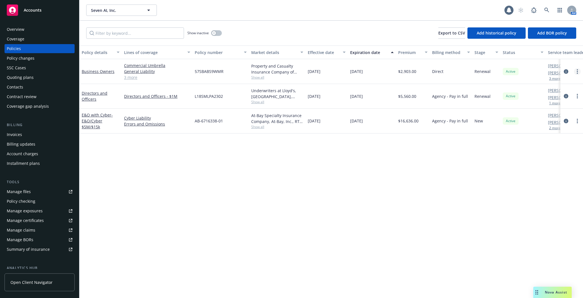
click at [576, 70] on link "more" at bounding box center [577, 71] width 7 height 7
click at [553, 101] on link "End policy" at bounding box center [547, 105] width 66 height 11
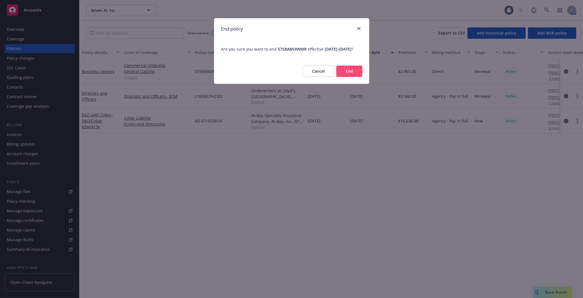
click at [356, 77] on button "End" at bounding box center [349, 71] width 26 height 11
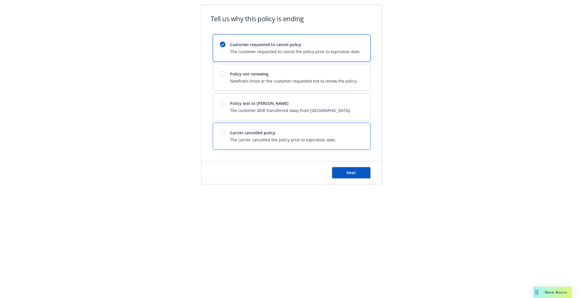
click at [315, 129] on div "Carrier cancelled policy The carrier cancelled the policy prior to expiration d…" at bounding box center [291, 136] width 157 height 27
click at [344, 171] on button "Next" at bounding box center [351, 172] width 38 height 11
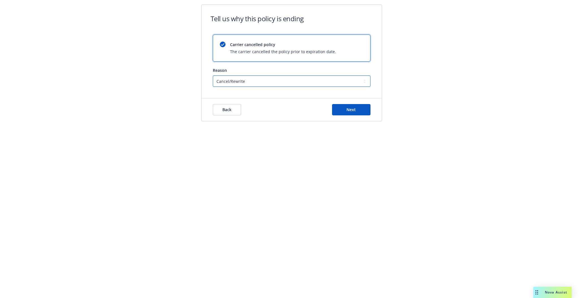
click at [286, 80] on select "Cancel/Rewrite Lost carrier appointment Compliance/Non-payment Lost on BOR" at bounding box center [292, 80] width 158 height 11
select select "Compliance/Non-payment"
click at [213, 75] on select "Cancel/Rewrite Lost carrier appointment Compliance/Non-payment Lost on BOR" at bounding box center [292, 80] width 158 height 11
click at [352, 107] on span "Next" at bounding box center [351, 109] width 9 height 5
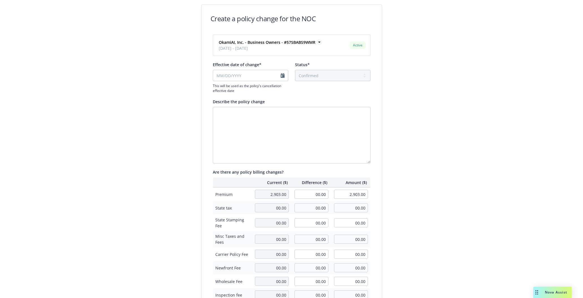
click at [292, 42] on strong "OkamiAI, Inc. - Business Owners - #57SBABS9WMR" at bounding box center [267, 42] width 97 height 5
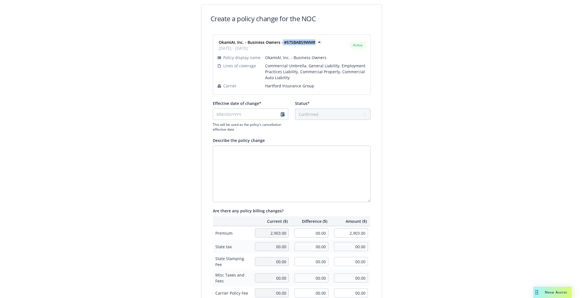
drag, startPoint x: 280, startPoint y: 42, endPoint x: 311, endPoint y: 44, distance: 30.8
click at [311, 44] on strong "OkamiAI, Inc. - Business Owners - #57SBABS9WMR" at bounding box center [267, 42] width 97 height 5
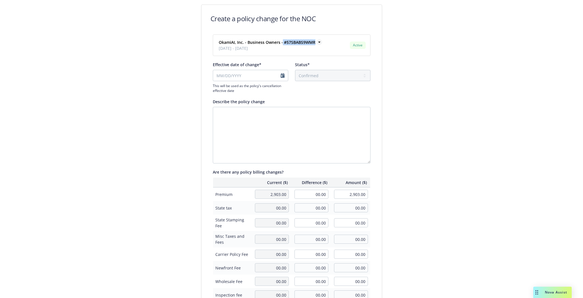
copy strong "#57SBABS9WMR"
select select "September"
select select "2025"
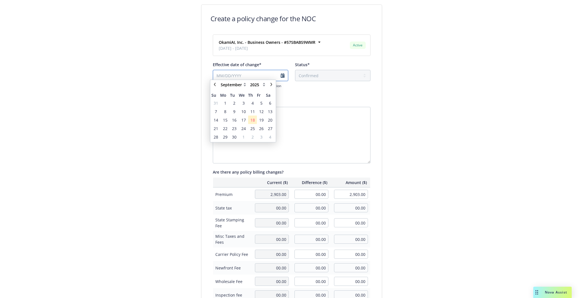
click at [279, 78] on input "Effective date of change*" at bounding box center [250, 75] width 75 height 11
click at [233, 107] on span "2" at bounding box center [235, 105] width 8 height 7
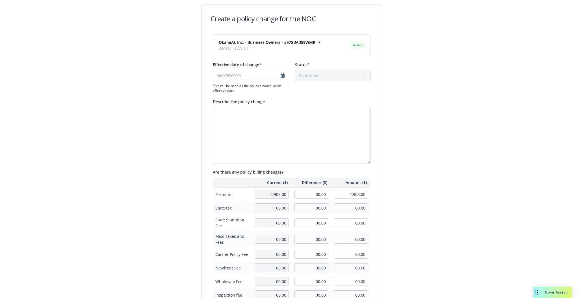
type input "09/02/2025"
click at [232, 124] on textarea "Describe the policy change" at bounding box center [292, 135] width 158 height 57
click at [312, 193] on input "00.00" at bounding box center [312, 194] width 34 height 9
paste input "-$1,976"
type input "-1,976.00"
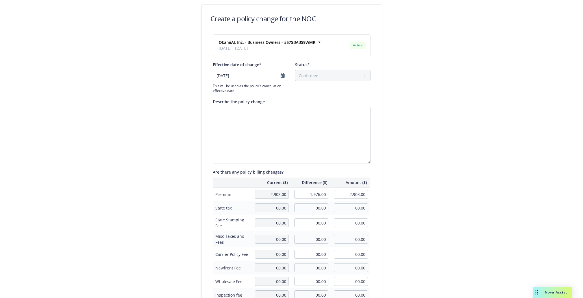
type input "927.00"
click at [392, 184] on div "Create a policy change for the NOC OkamiAI, Inc. - Business Owners - #57SBABS9W…" at bounding box center [291, 194] width 217 height 379
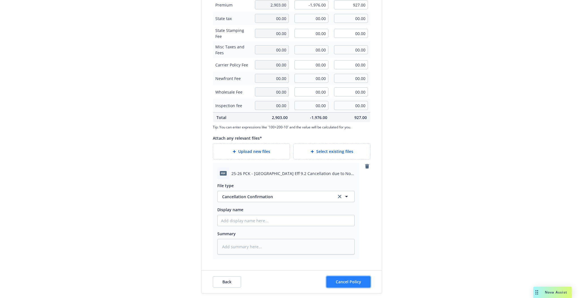
click at [357, 278] on button "Cancel Policy" at bounding box center [348, 281] width 44 height 11
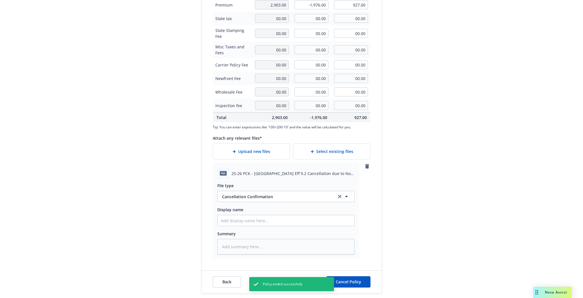
type textarea "x"
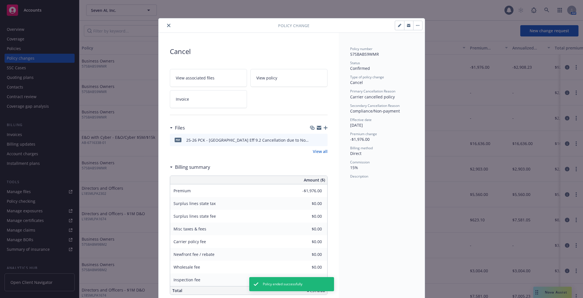
click at [167, 24] on icon "close" at bounding box center [168, 25] width 3 height 3
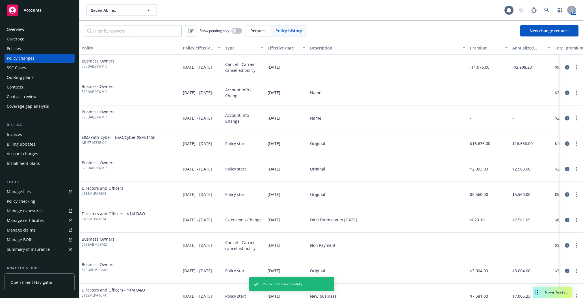
click at [14, 48] on div "Policies" at bounding box center [14, 48] width 14 height 9
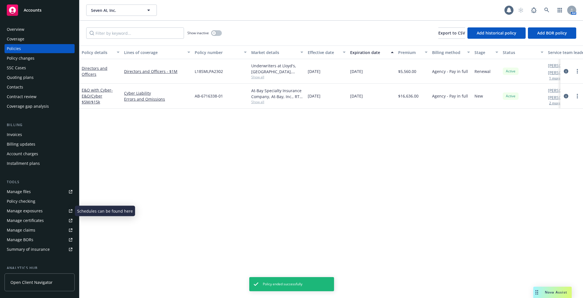
click at [36, 218] on div "Manage certificates" at bounding box center [25, 220] width 37 height 9
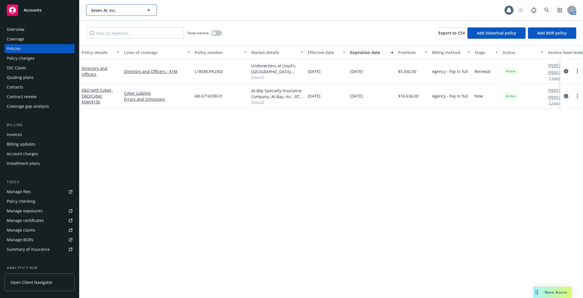
click at [121, 10] on span "Seven AI, Inc." at bounding box center [115, 10] width 49 height 6
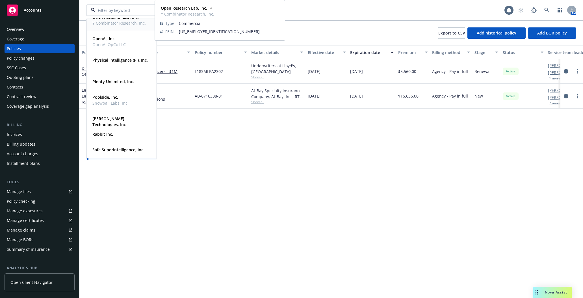
scroll to position [177, 0]
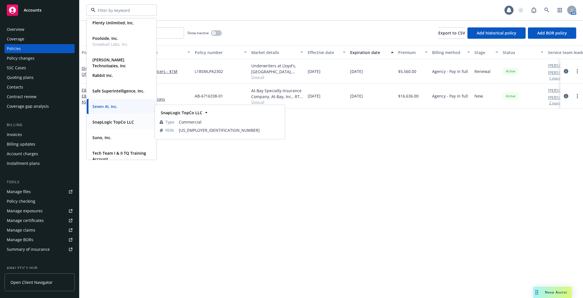
click at [124, 122] on strong "SnapLogic TopCo LLC" at bounding box center [113, 121] width 42 height 5
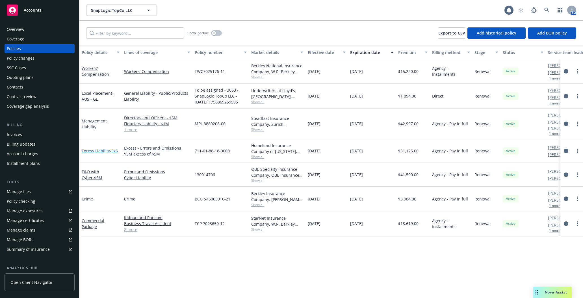
click at [100, 148] on link "Excess Liability - 5x5" at bounding box center [100, 150] width 36 height 5
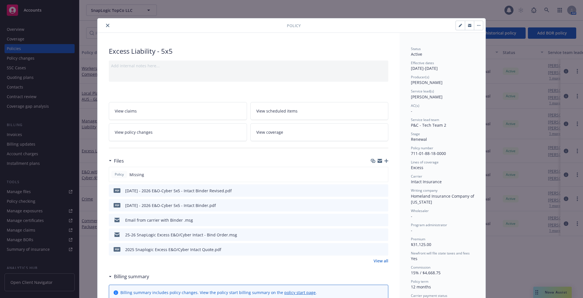
click at [469, 24] on button "button" at bounding box center [469, 25] width 9 height 9
click at [107, 22] on button "close" at bounding box center [107, 25] width 7 height 7
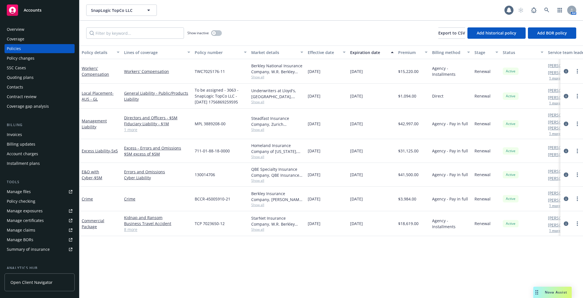
click at [28, 76] on div "Quoting plans" at bounding box center [20, 77] width 27 height 9
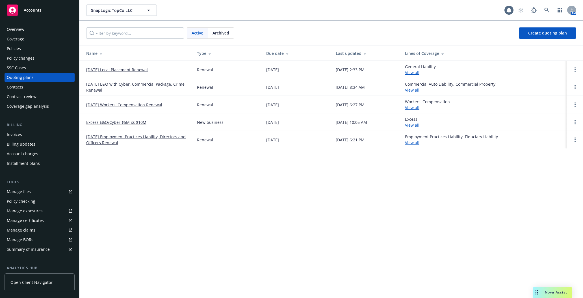
click at [131, 85] on link "09/01/25 E&O with Cyber, Commercial Package, Crime Renewal" at bounding box center [137, 87] width 102 height 12
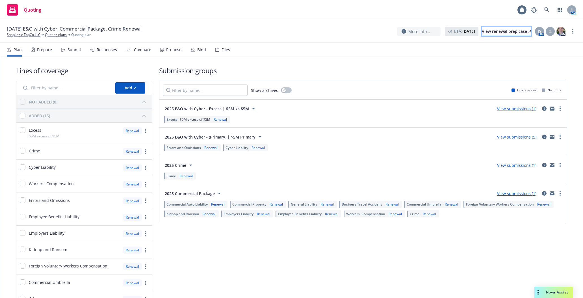
click at [501, 35] on div "View renewal prep case" at bounding box center [506, 31] width 49 height 8
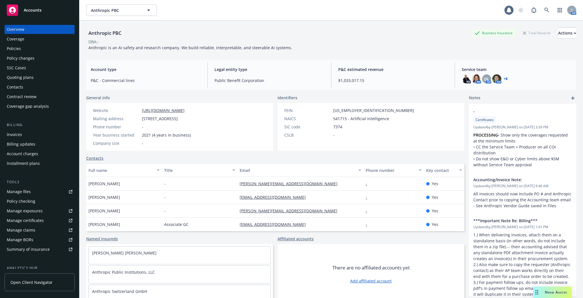
click at [33, 49] on div "Policies" at bounding box center [40, 48] width 66 height 9
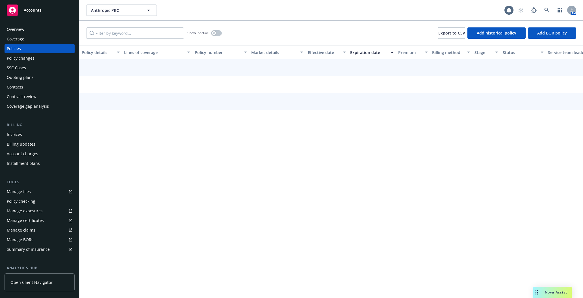
click at [114, 25] on div "Show inactive Export to CSV Add historical policy Add BOR policy" at bounding box center [331, 33] width 504 height 25
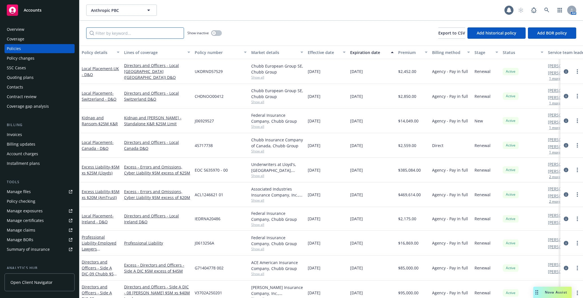
click at [112, 35] on input "Filter by keyword..." at bounding box center [135, 32] width 98 height 11
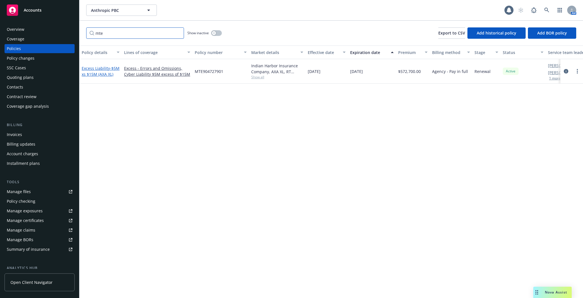
type input "mte"
click at [104, 66] on link "Excess Liability - $5M xs $15M (AXA XL)" at bounding box center [101, 71] width 38 height 11
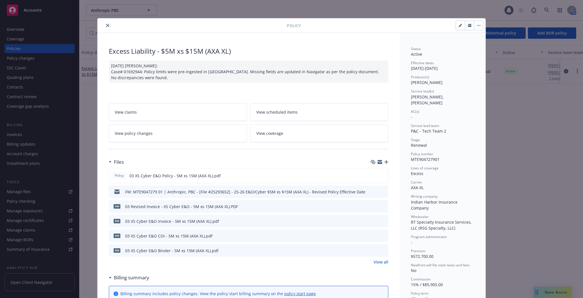
click at [386, 160] on icon "button" at bounding box center [386, 162] width 4 height 4
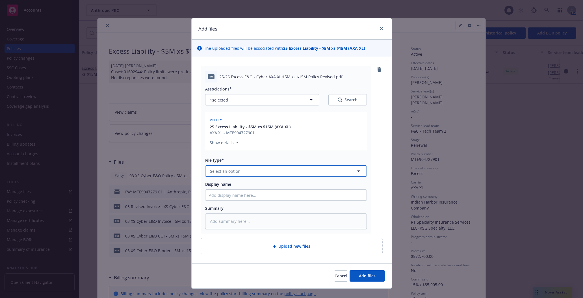
click at [279, 175] on button "Select an option" at bounding box center [286, 170] width 162 height 11
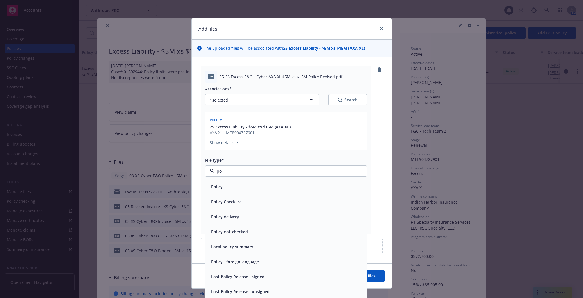
type input "poli"
click at [286, 181] on div "Policy" at bounding box center [285, 186] width 161 height 15
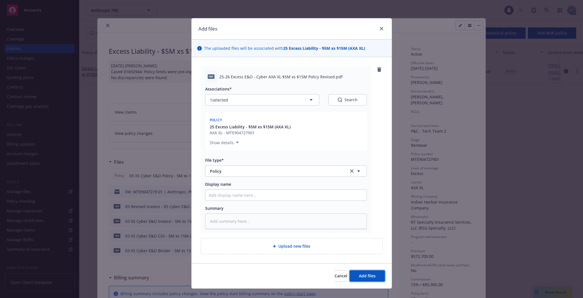
click at [362, 274] on span "Add files" at bounding box center [367, 275] width 17 height 5
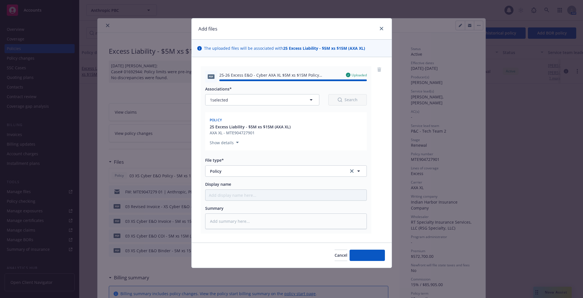
type textarea "x"
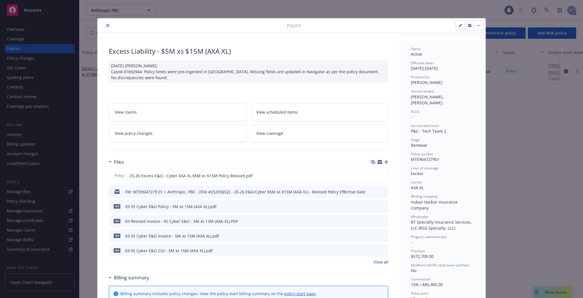
click at [106, 26] on icon "close" at bounding box center [107, 25] width 3 height 3
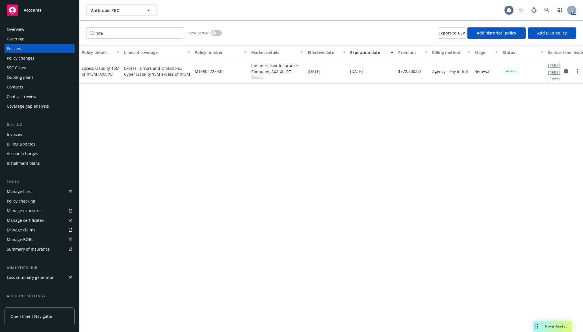
click at [40, 188] on link "Manage files" at bounding box center [40, 191] width 70 height 9
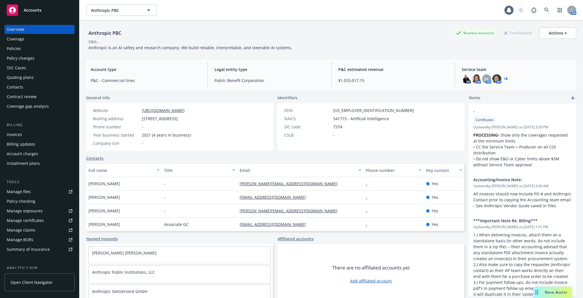
click at [55, 48] on div "Policies" at bounding box center [40, 48] width 66 height 9
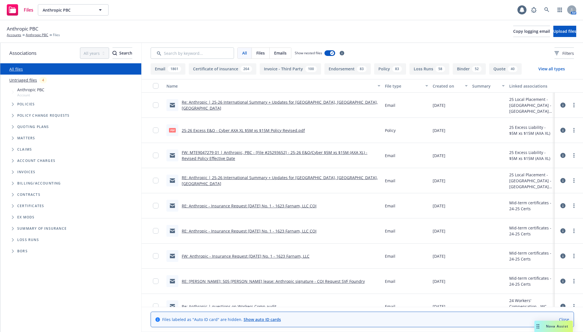
click at [10, 204] on span "Folder Tree Example" at bounding box center [12, 206] width 9 height 9
click at [18, 216] on icon "Folder Tree Example" at bounding box center [17, 216] width 2 height 3
click at [38, 238] on link "24-25 Certs" at bounding box center [32, 238] width 21 height 6
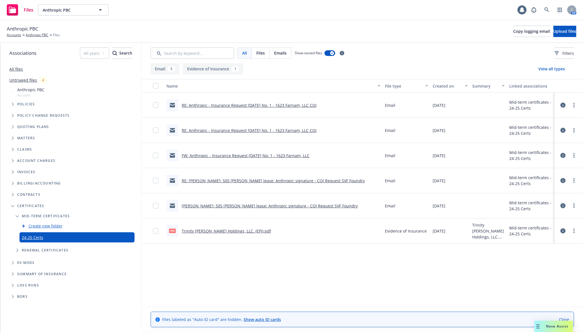
click at [564, 205] on icon at bounding box center [563, 205] width 5 height 5
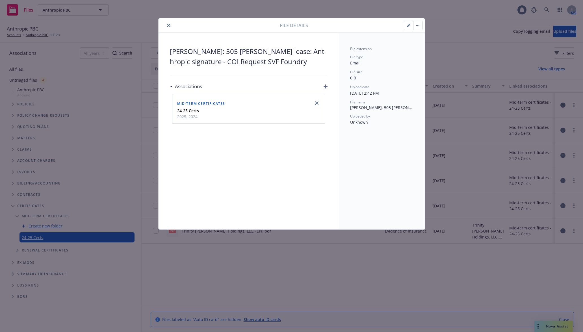
click at [406, 27] on button "button" at bounding box center [408, 25] width 9 height 9
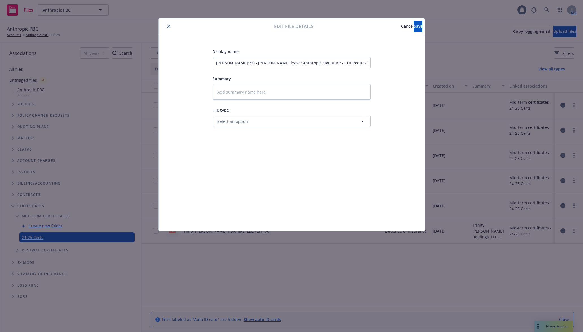
click at [164, 23] on div at bounding box center [218, 26] width 114 height 7
click at [166, 23] on div at bounding box center [218, 26] width 114 height 7
click at [169, 26] on icon "close" at bounding box center [168, 26] width 3 height 3
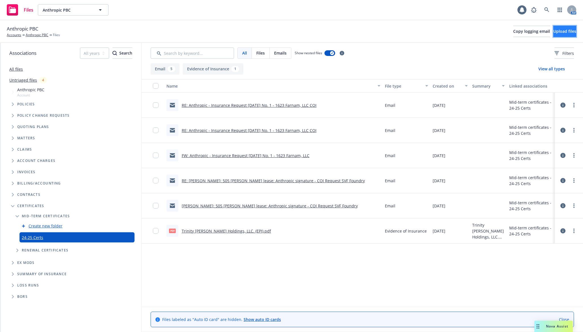
click at [559, 30] on span "Upload files" at bounding box center [564, 31] width 23 height 5
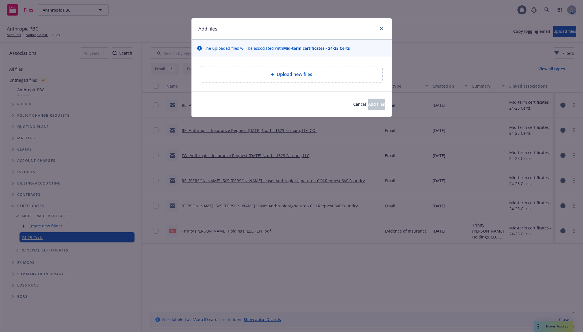
type textarea "x"
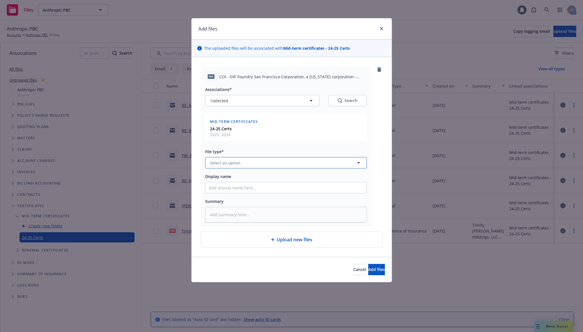
click at [296, 166] on button "Select an option" at bounding box center [286, 162] width 162 height 11
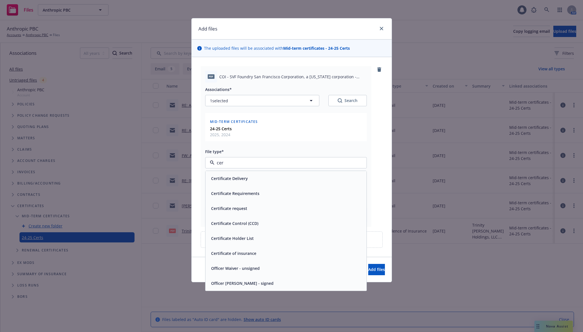
type input "cert"
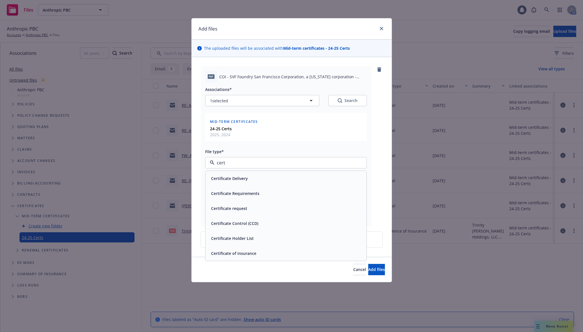
click at [293, 171] on div "Certificate Delivery" at bounding box center [285, 178] width 161 height 15
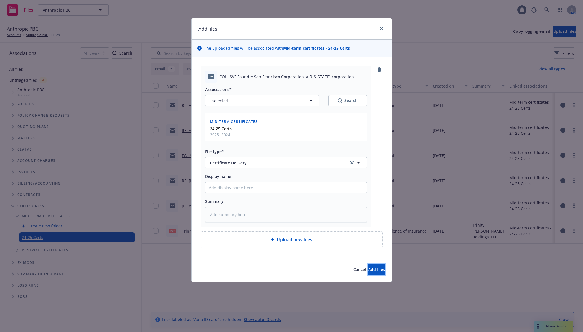
click at [368, 265] on button "Add files" at bounding box center [376, 269] width 17 height 11
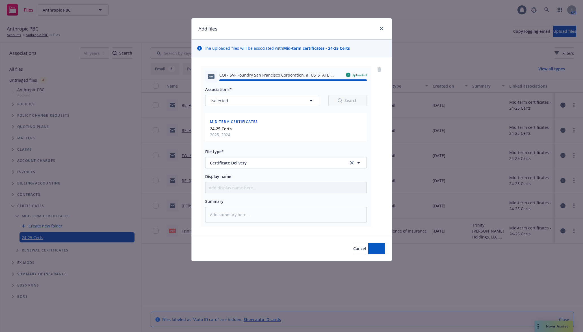
type textarea "x"
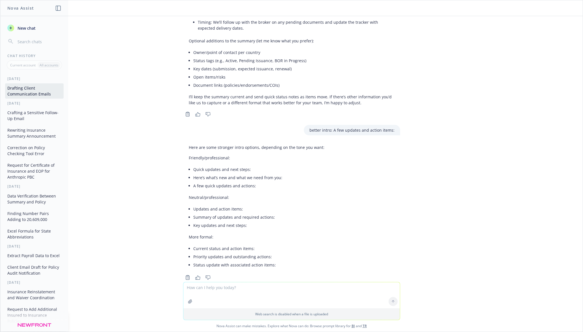
click at [197, 287] on textarea at bounding box center [291, 295] width 217 height 26
paste textarea "Either works! I can facilitate sending via Docusign, if you could please confir…"
type textarea "rewrite: [PERSON_NAME] works! I can facilitate sending via Docusign, if you cou…"
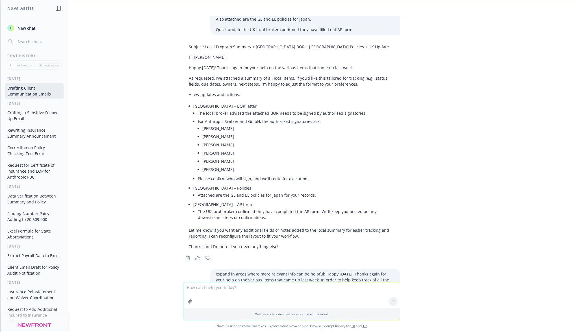
scroll to position [8191, 0]
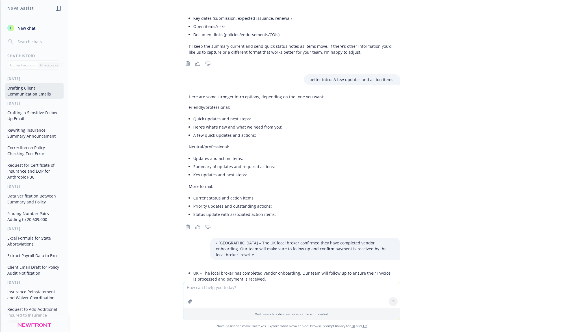
click at [16, 30] on button "New chat" at bounding box center [34, 28] width 59 height 10
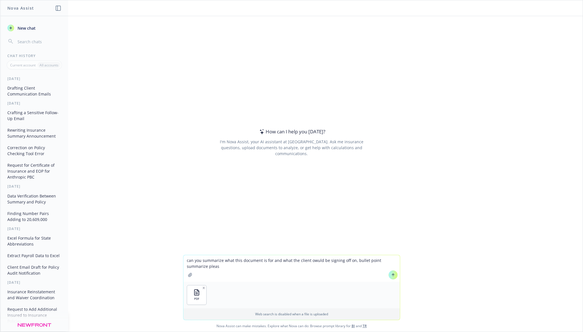
type textarea "can you summarize what this document is for and what the client owuld be signin…"
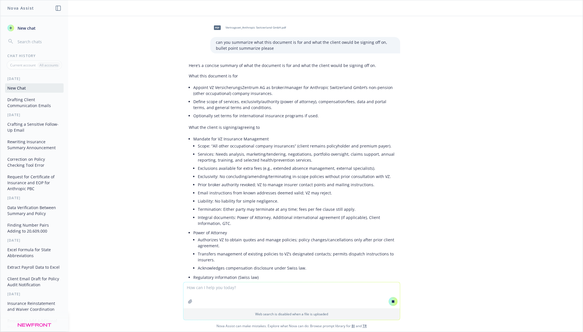
click at [227, 292] on textarea at bounding box center [291, 295] width 217 height 26
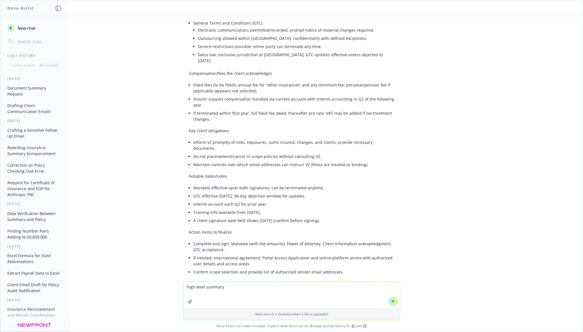
scroll to position [365, 0]
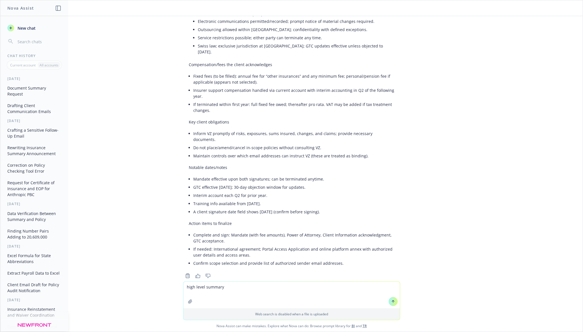
type textarea "high level summary"
click at [391, 303] on icon at bounding box center [393, 302] width 4 height 4
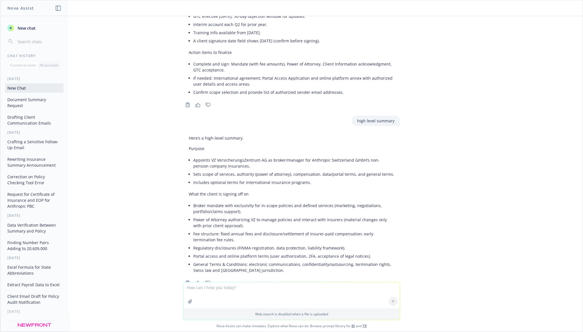
scroll to position [543, 0]
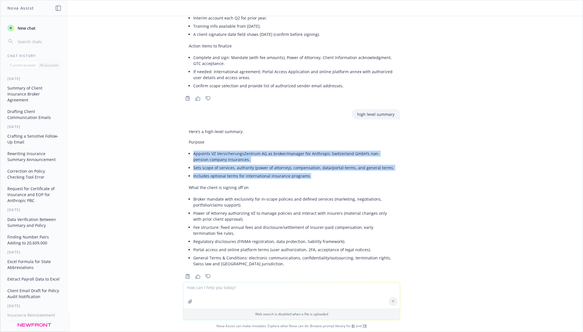
drag, startPoint x: 187, startPoint y: 140, endPoint x: 352, endPoint y: 166, distance: 167.1
click at [352, 166] on div "Here’s a high-level summary. Purpose Appoints VZ VersicherungsZentrum AG as bro…" at bounding box center [291, 198] width 217 height 144
click at [352, 172] on li "Includes optional terms for international insurance programs." at bounding box center [293, 176] width 201 height 8
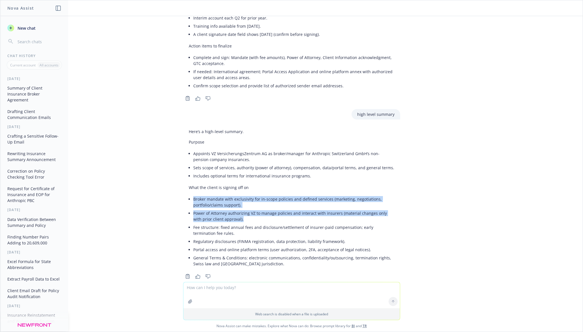
drag, startPoint x: 188, startPoint y: 187, endPoint x: 240, endPoint y: 207, distance: 55.7
click at [240, 207] on ul "Broker mandate with exclusivity for in-scope policies and defined services (mar…" at bounding box center [293, 231] width 201 height 73
click at [240, 209] on li "Power of Attorney authorizing VZ to manage policies and interact with insurers …" at bounding box center [293, 216] width 201 height 14
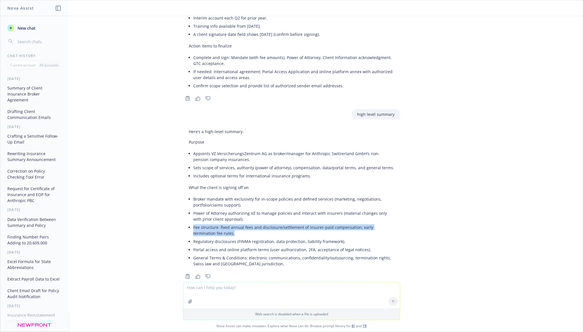
drag, startPoint x: 206, startPoint y: 222, endPoint x: 185, endPoint y: 215, distance: 22.8
click at [185, 215] on div "Here’s a high-level summary. Purpose Appoints VZ VersicherungsZentrum AG as bro…" at bounding box center [291, 198] width 217 height 144
click at [211, 151] on li "Appoints VZ VersicherungsZentrum AG as broker/manager for Anthropic Switzerland…" at bounding box center [293, 157] width 201 height 14
drag, startPoint x: 213, startPoint y: 215, endPoint x: 213, endPoint y: 222, distance: 7.1
click at [213, 223] on li "Fee structure: fixed annual fees and disclosure/settlement of insurer-paid comp…" at bounding box center [293, 230] width 201 height 14
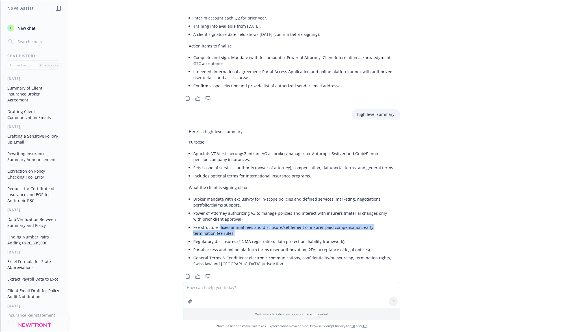
click at [213, 223] on li "Fee structure: fixed annual fees and disclosure/settlement of insurer-paid comp…" at bounding box center [293, 230] width 201 height 14
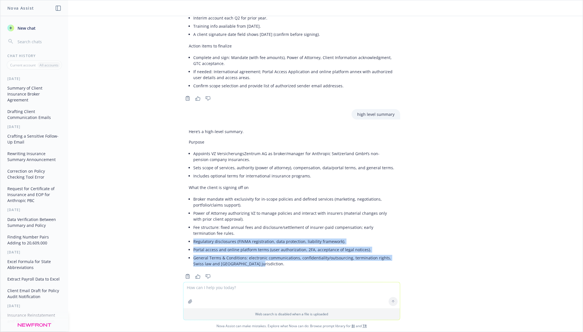
drag, startPoint x: 189, startPoint y: 230, endPoint x: 369, endPoint y: 251, distance: 181.6
click at [369, 251] on ul "Broker mandate with exclusivity for in-scope policies and defined services (mar…" at bounding box center [293, 231] width 201 height 73
click at [369, 254] on li "General Terms & Conditions: electronic communications, confidentiality/outsourc…" at bounding box center [293, 261] width 201 height 14
